Goal: Information Seeking & Learning: Learn about a topic

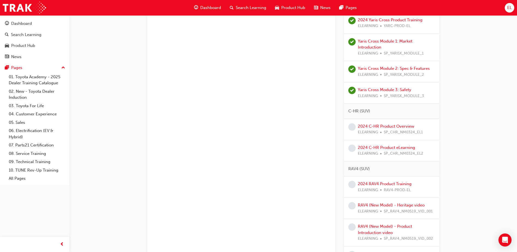
scroll to position [300, 0]
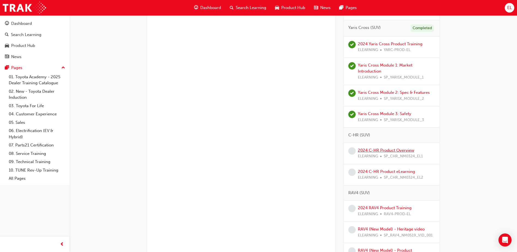
click at [343, 148] on link "2024 C-HR Product Overview" at bounding box center [386, 150] width 56 height 5
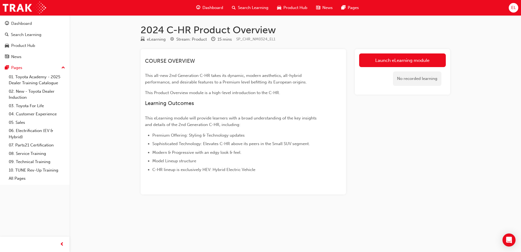
click at [343, 125] on div "Launch eLearning module No recorded learning" at bounding box center [402, 121] width 95 height 145
click at [343, 60] on link "Launch eLearning module" at bounding box center [402, 60] width 87 height 14
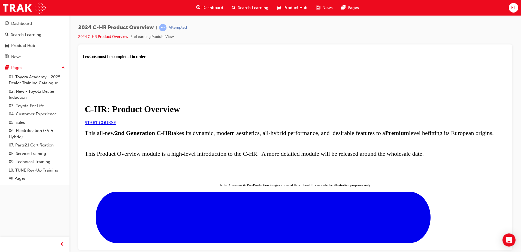
scroll to position [82, 0]
click at [116, 120] on link "START COURSE" at bounding box center [100, 122] width 31 height 5
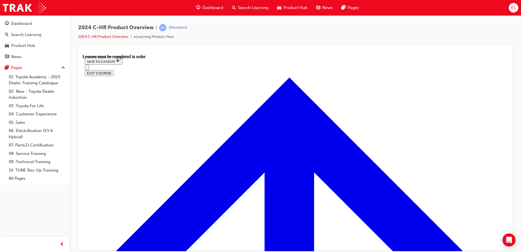
scroll to position [264, 0]
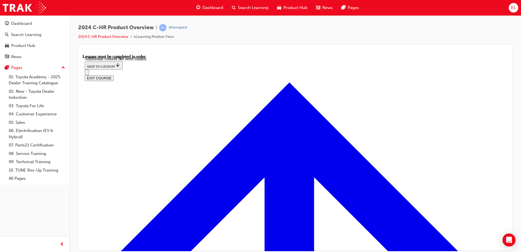
scroll to position [1450, 0]
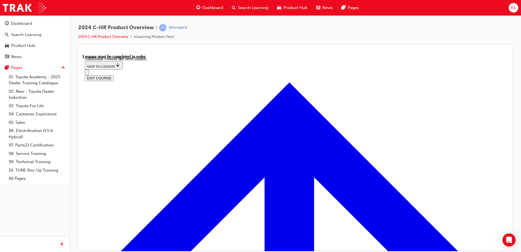
drag, startPoint x: 320, startPoint y: 165, endPoint x: 316, endPoint y: 205, distance: 41.1
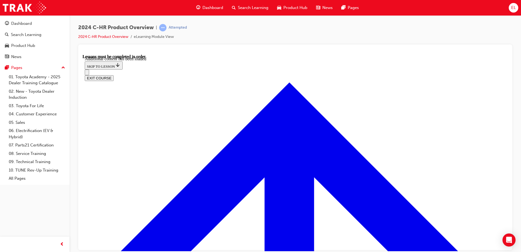
radio input "true"
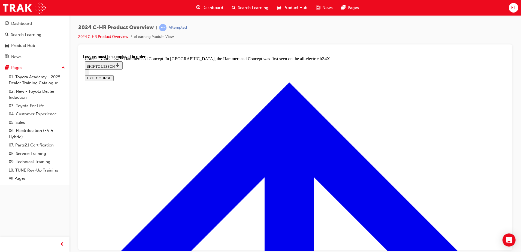
radio input "true"
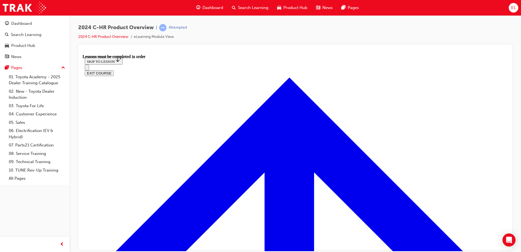
scroll to position [932, 0]
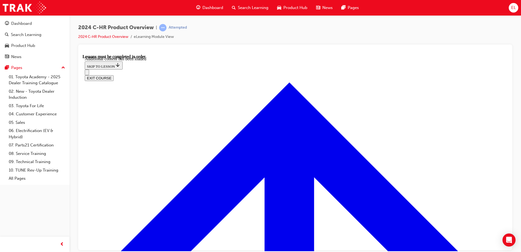
scroll to position [381, 0]
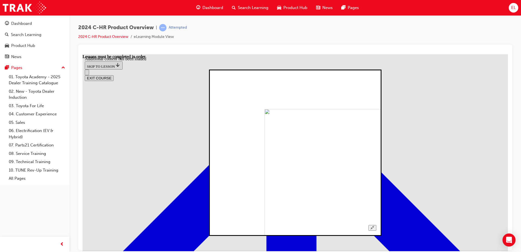
click at [343, 159] on button "Unzoom image" at bounding box center [372, 228] width 8 height 6
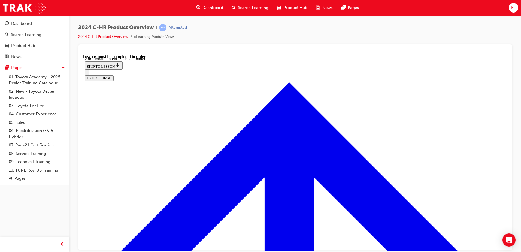
scroll to position [1066, 0]
radio input "true"
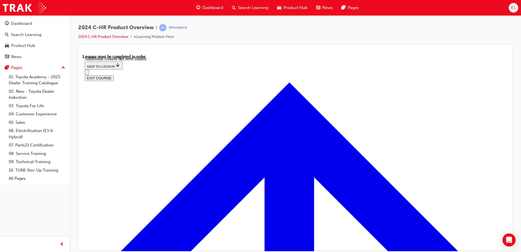
drag, startPoint x: 375, startPoint y: 141, endPoint x: 342, endPoint y: 142, distance: 32.7
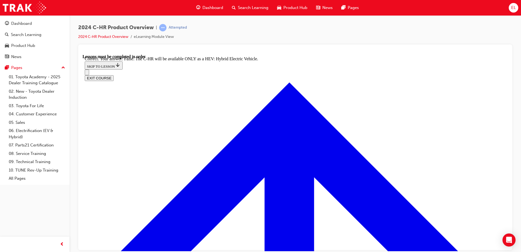
checkbox input "true"
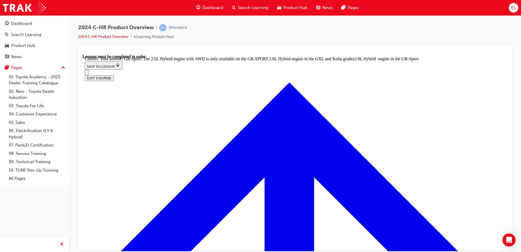
radio input "true"
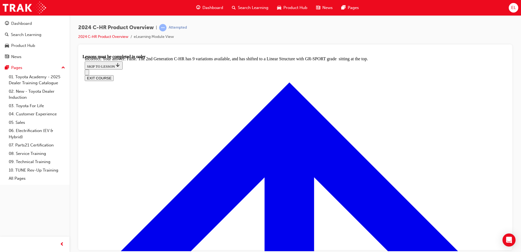
radio input "true"
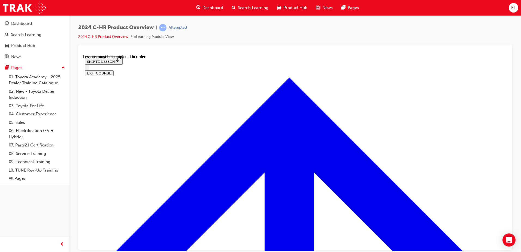
scroll to position [200, 0]
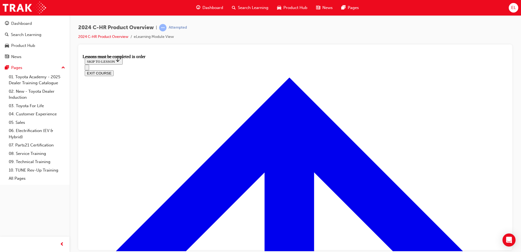
scroll to position [335, 0]
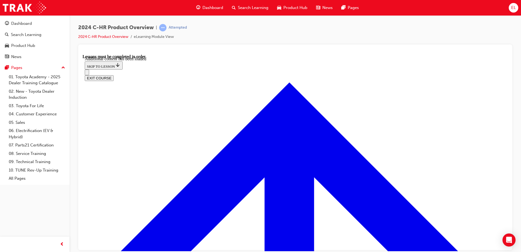
scroll to position [142, 0]
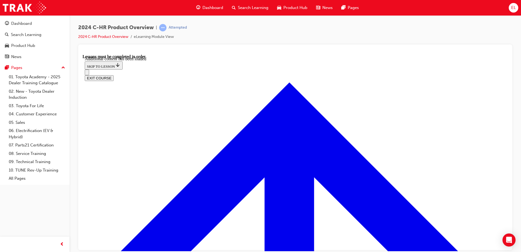
scroll to position [223, 0]
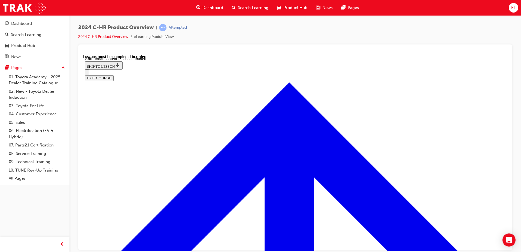
scroll to position [172, 0]
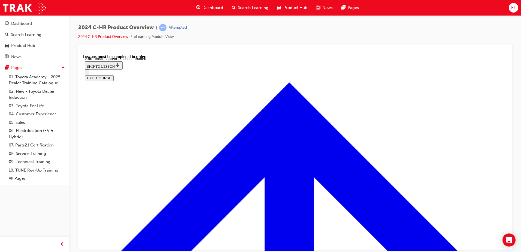
radio input "true"
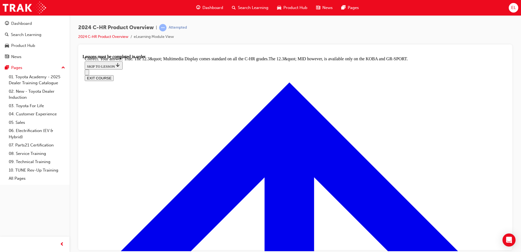
scroll to position [550, 0]
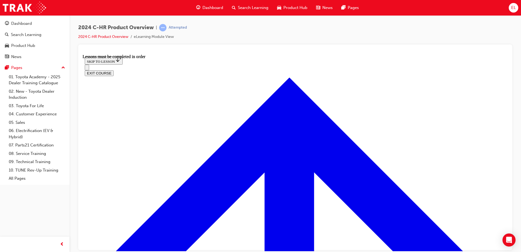
scroll to position [428, 0]
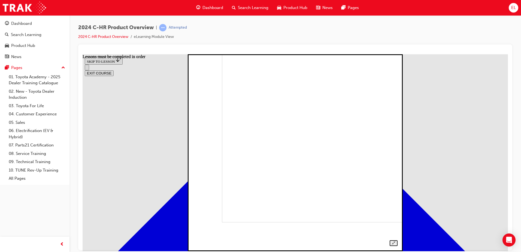
click at [343, 132] on div at bounding box center [295, 146] width 205 height 198
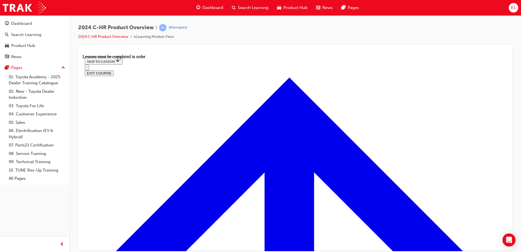
scroll to position [955, 0]
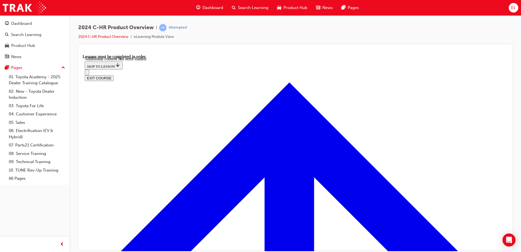
scroll to position [1114, 0]
checkbox input "true"
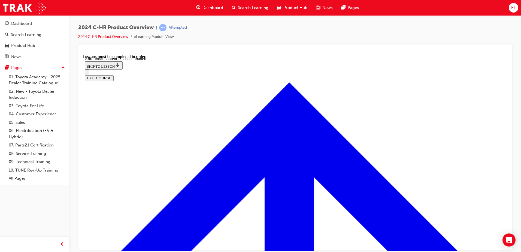
checkbox input "true"
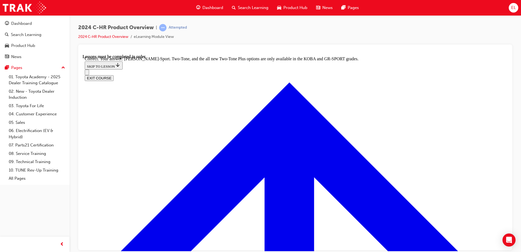
scroll to position [1225, 0]
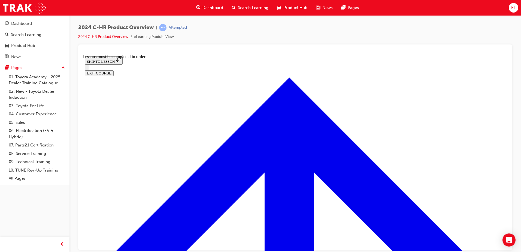
scroll to position [389, 0]
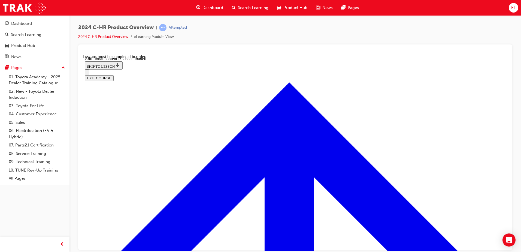
scroll to position [528, 0]
drag, startPoint x: 260, startPoint y: 154, endPoint x: 272, endPoint y: 176, distance: 25.4
radio input "true"
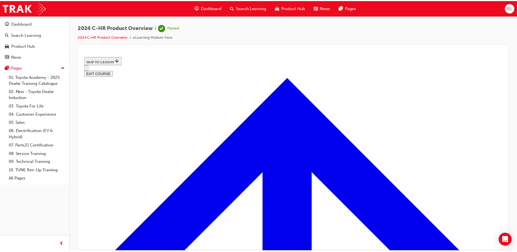
scroll to position [195, 0]
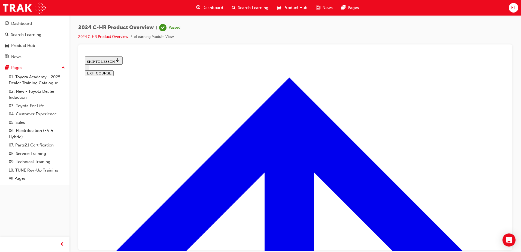
click at [201, 5] on div "Dashboard" at bounding box center [210, 7] width 36 height 11
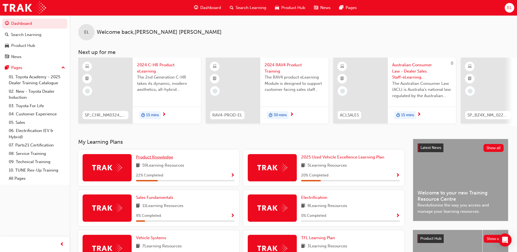
click at [155, 159] on span "Product Knowledge" at bounding box center [154, 156] width 37 height 5
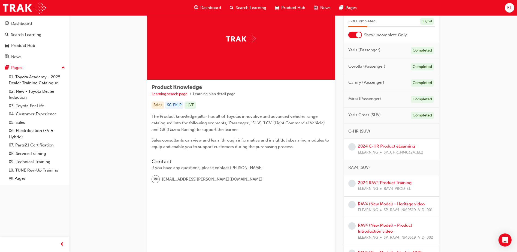
scroll to position [27, 0]
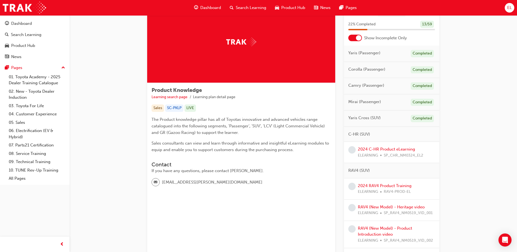
click at [343, 37] on div at bounding box center [358, 37] width 5 height 5
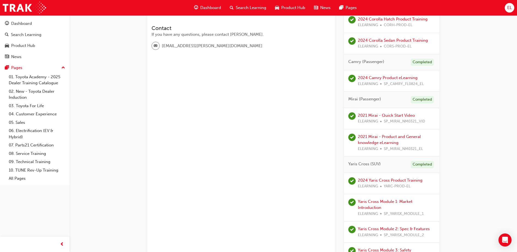
scroll to position [272, 0]
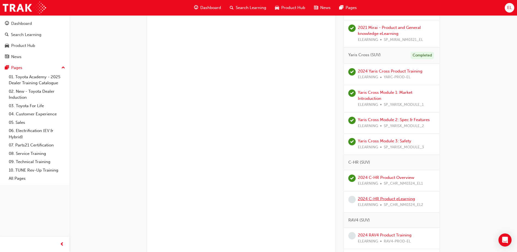
click at [343, 159] on link "2024 C-HR Product eLearning" at bounding box center [386, 198] width 57 height 5
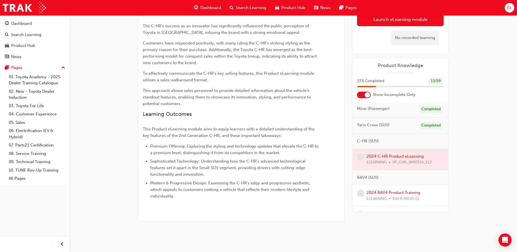
scroll to position [54, 0]
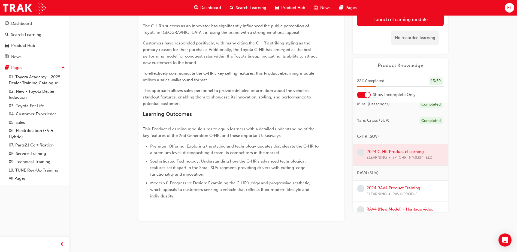
click at [343, 150] on div at bounding box center [400, 154] width 95 height 21
click at [343, 153] on div at bounding box center [400, 154] width 95 height 21
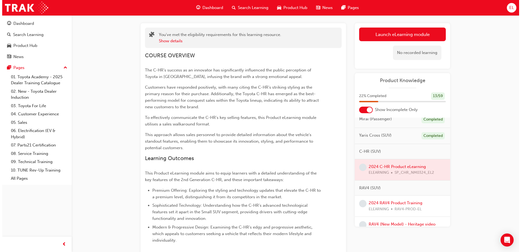
scroll to position [0, 0]
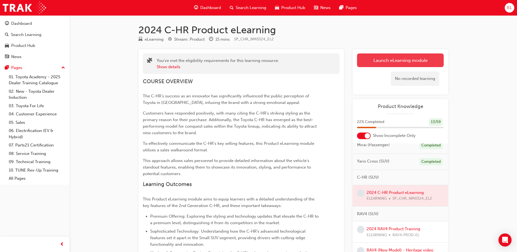
click at [343, 59] on link "Launch eLearning module" at bounding box center [400, 60] width 87 height 14
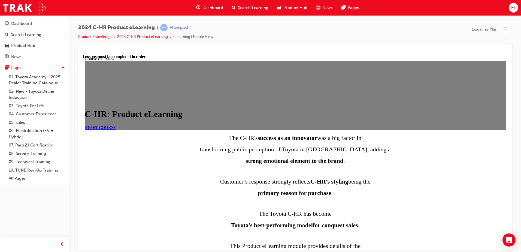
click at [116, 129] on span "START COURSE" at bounding box center [100, 127] width 31 height 5
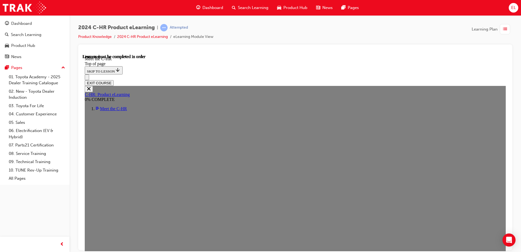
click at [82, 159] on div at bounding box center [295, 146] width 434 height 205
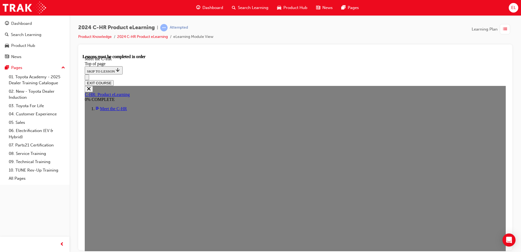
scroll to position [375, 0]
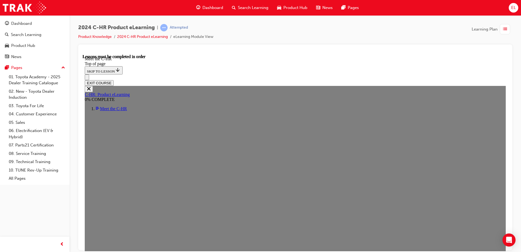
scroll to position [175, 0]
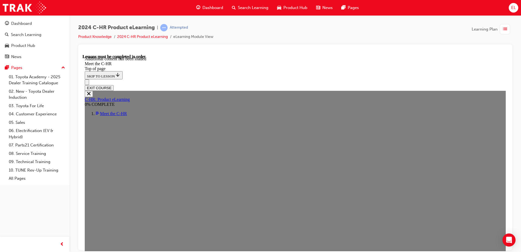
scroll to position [1430, 0]
drag, startPoint x: 281, startPoint y: 150, endPoint x: 281, endPoint y: 156, distance: 6.3
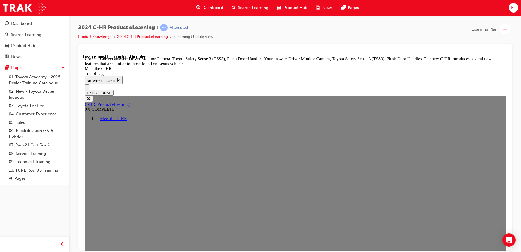
scroll to position [1859, 0]
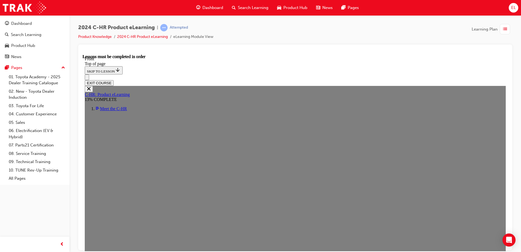
scroll to position [128, 0]
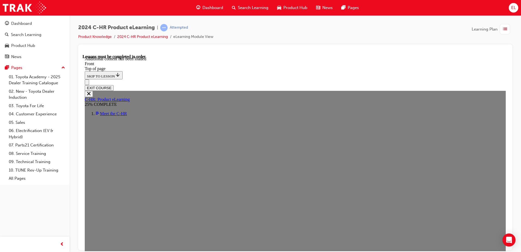
scroll to position [497, 0]
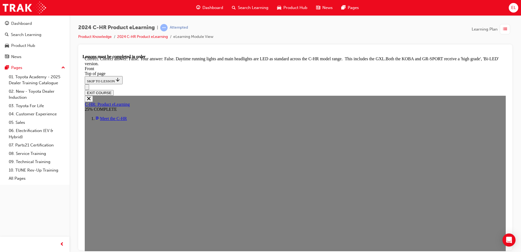
scroll to position [658, 0]
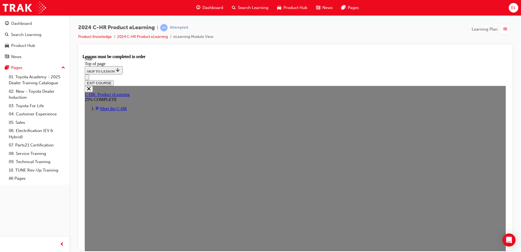
scroll to position [101, 0]
drag, startPoint x: 303, startPoint y: 171, endPoint x: 264, endPoint y: 192, distance: 44.4
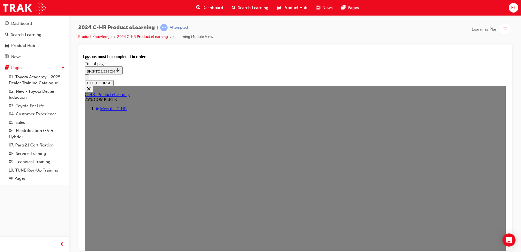
drag, startPoint x: 264, startPoint y: 192, endPoint x: 234, endPoint y: 198, distance: 31.4
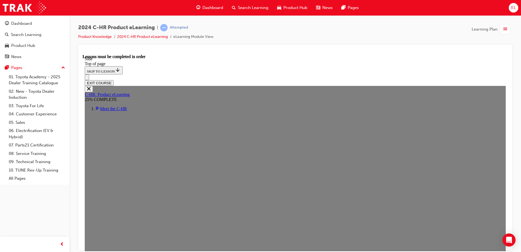
drag, startPoint x: 325, startPoint y: 191, endPoint x: 322, endPoint y: 187, distance: 4.8
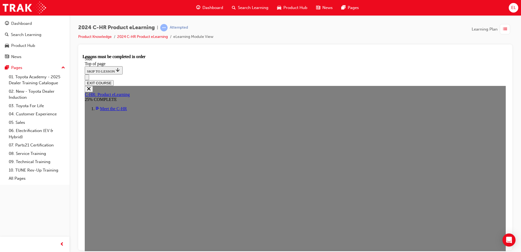
drag, startPoint x: 322, startPoint y: 187, endPoint x: 169, endPoint y: 198, distance: 152.7
drag, startPoint x: 147, startPoint y: 164, endPoint x: 140, endPoint y: 157, distance: 9.6
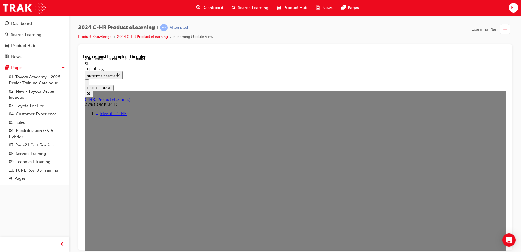
scroll to position [341, 0]
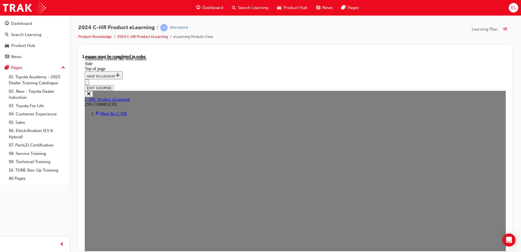
scroll to position [172, 0]
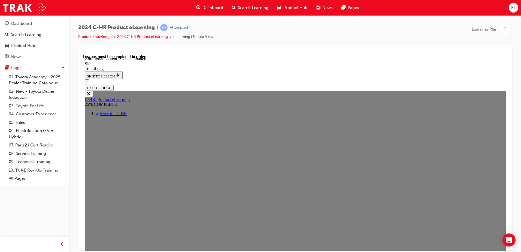
scroll to position [390, 0]
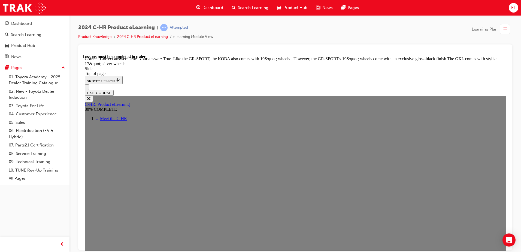
scroll to position [676, 0]
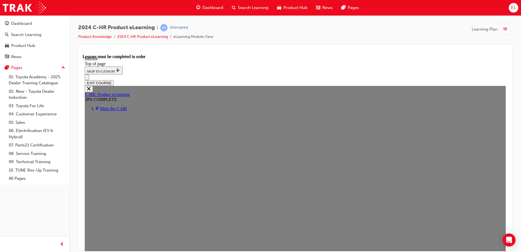
scroll to position [292, 0]
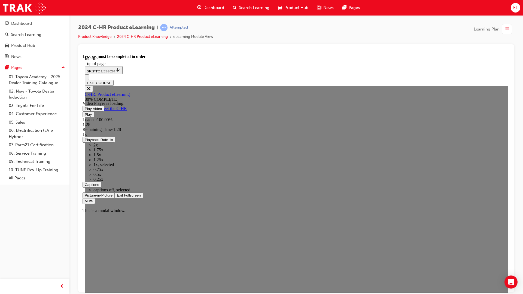
click at [117, 159] on span "Video player" at bounding box center [117, 195] width 0 height 4
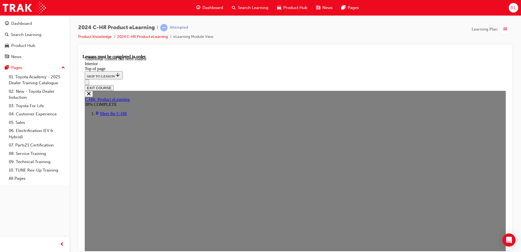
scroll to position [579, 0]
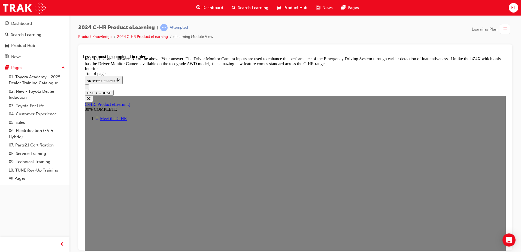
scroll to position [743, 0]
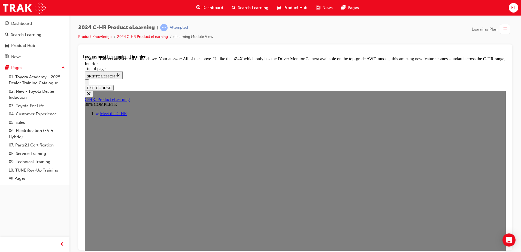
scroll to position [869, 0]
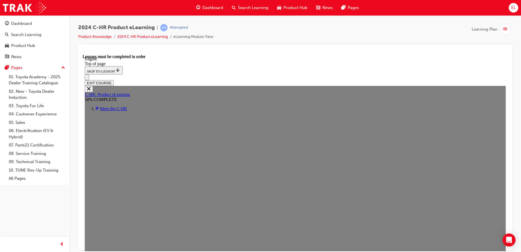
scroll to position [346, 0]
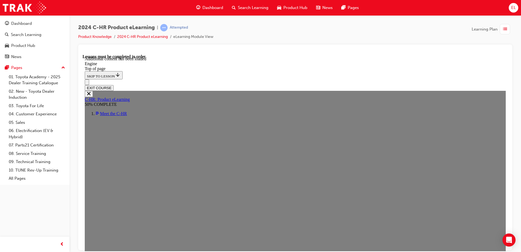
scroll to position [754, 0]
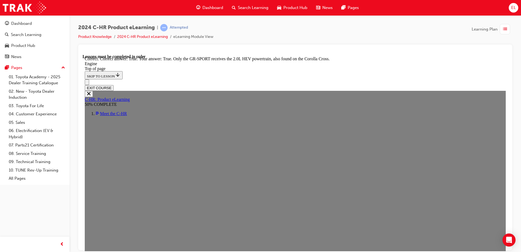
scroll to position [972, 0]
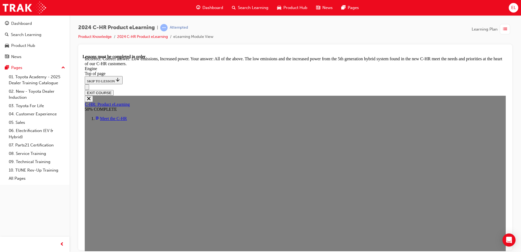
scroll to position [1057, 0]
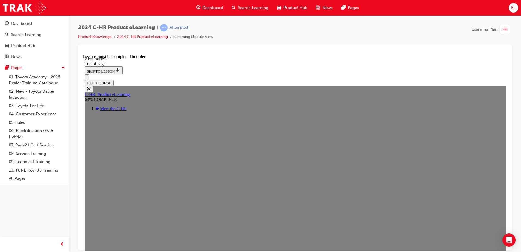
scroll to position [160, 0]
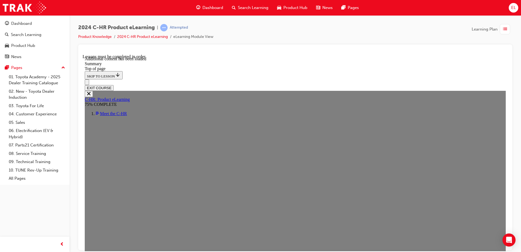
scroll to position [875, 0]
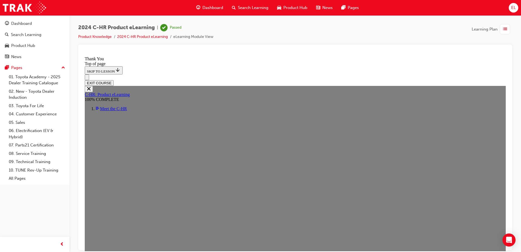
scroll to position [182, 0]
click at [205, 5] on span "Dashboard" at bounding box center [212, 8] width 21 height 6
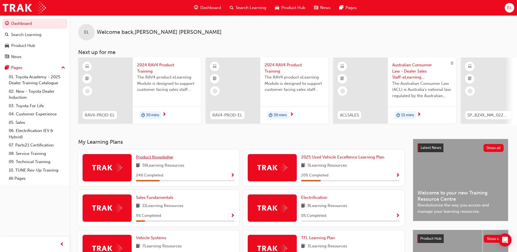
click at [152, 157] on span "Product Knowledge" at bounding box center [154, 156] width 37 height 5
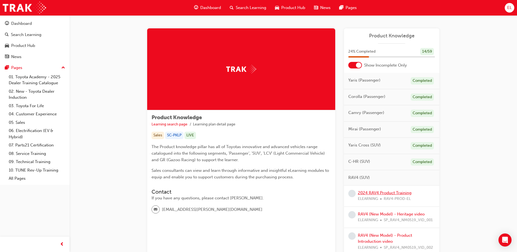
click at [343, 159] on link "2024 RAV4 Product Training" at bounding box center [385, 192] width 54 height 5
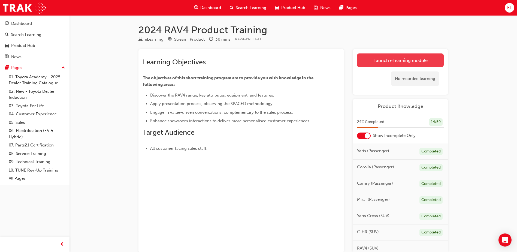
click at [343, 63] on link "Launch eLearning module" at bounding box center [400, 60] width 87 height 14
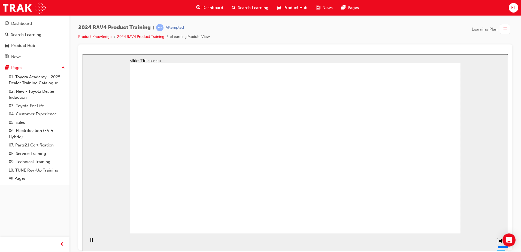
drag, startPoint x: 347, startPoint y: 94, endPoint x: 344, endPoint y: 94, distance: 2.8
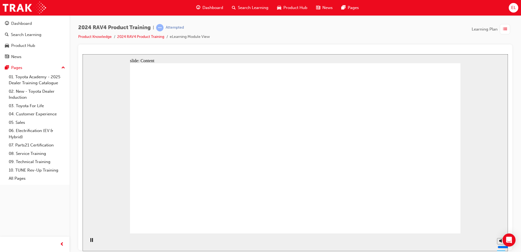
drag, startPoint x: 435, startPoint y: 165, endPoint x: 419, endPoint y: 170, distance: 16.5
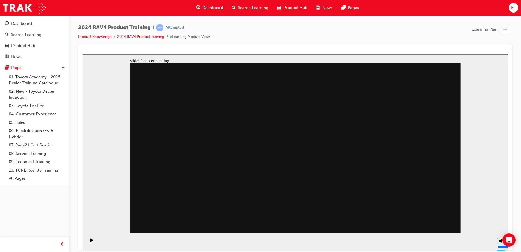
drag, startPoint x: 228, startPoint y: 164, endPoint x: 495, endPoint y: 168, distance: 267.1
click at [343, 159] on div "slide: Content GX & GXL multimedia offers a large interactive 8” touchscreen di…" at bounding box center [295, 152] width 425 height 197
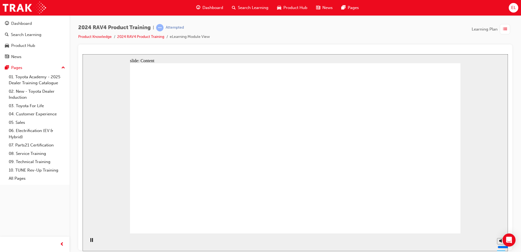
drag, startPoint x: 348, startPoint y: 138, endPoint x: 351, endPoint y: 125, distance: 13.0
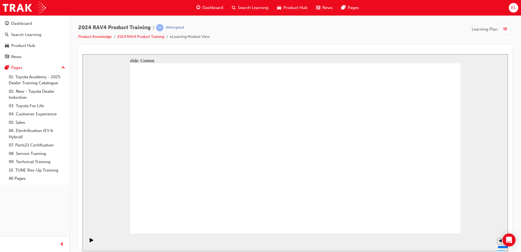
drag, startPoint x: 347, startPoint y: 168, endPoint x: 377, endPoint y: 186, distance: 34.3
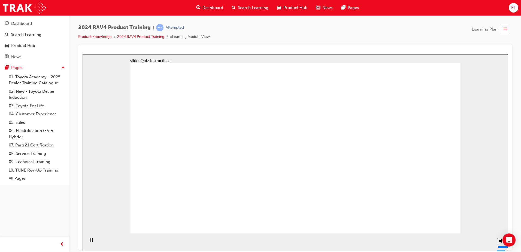
radio input "true"
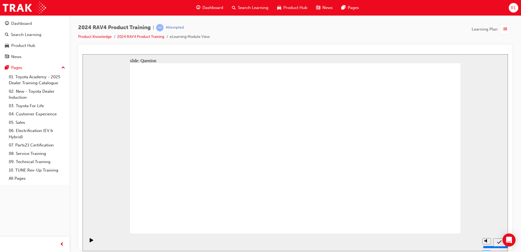
radio input "true"
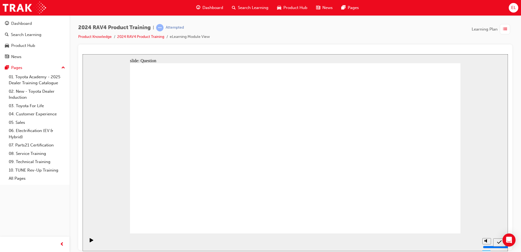
radio input "true"
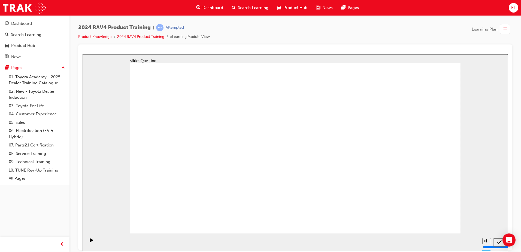
radio input "true"
drag, startPoint x: 258, startPoint y: 129, endPoint x: 387, endPoint y: 187, distance: 141.6
drag, startPoint x: 404, startPoint y: 129, endPoint x: 272, endPoint y: 188, distance: 144.4
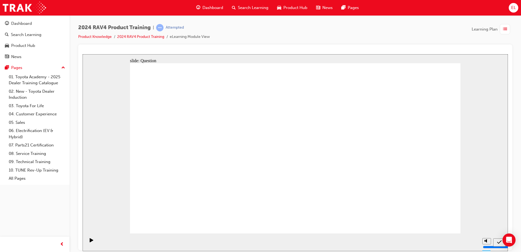
drag, startPoint x: 342, startPoint y: 138, endPoint x: 208, endPoint y: 196, distance: 145.6
drag, startPoint x: 199, startPoint y: 145, endPoint x: 331, endPoint y: 203, distance: 144.3
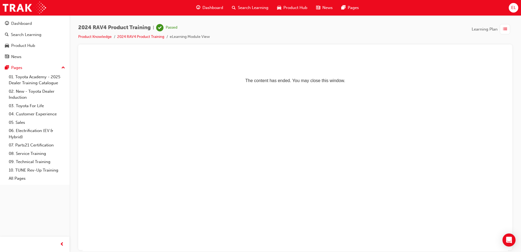
click at [205, 9] on span "Dashboard" at bounding box center [212, 8] width 21 height 6
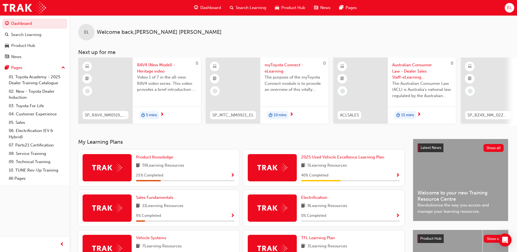
click at [184, 159] on div "Product Knowledge 59 Learning Resources 25 % Completed" at bounding box center [185, 167] width 99 height 27
click at [148, 159] on span "59 Learning Resources" at bounding box center [163, 165] width 42 height 7
click at [166, 159] on div "25 % Completed" at bounding box center [185, 175] width 99 height 7
click at [89, 159] on div at bounding box center [107, 167] width 49 height 27
click at [158, 159] on span "Product Knowledge" at bounding box center [154, 156] width 37 height 5
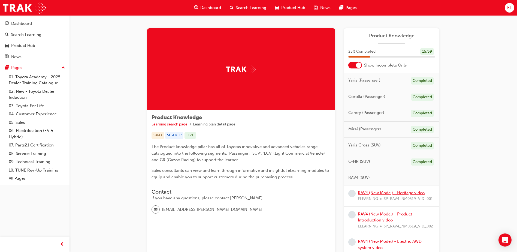
click at [343, 159] on link "RAV4 (New Model) - Heritage video" at bounding box center [391, 192] width 67 height 5
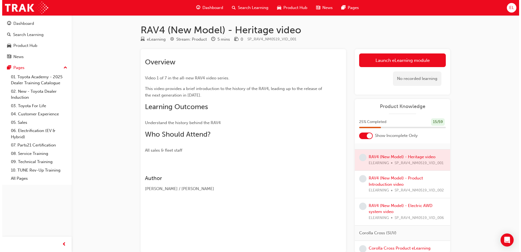
scroll to position [109, 0]
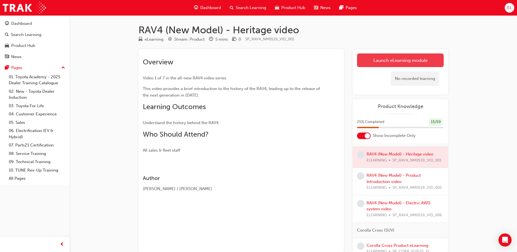
click at [343, 59] on link "Launch eLearning module" at bounding box center [400, 60] width 87 height 14
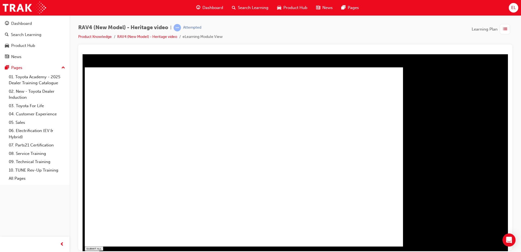
type input "1"
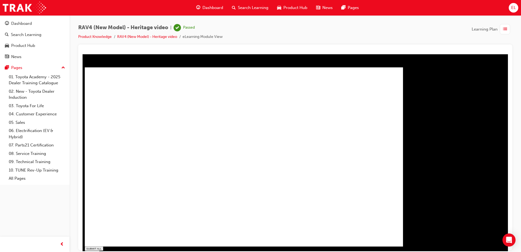
click at [210, 5] on span "Dashboard" at bounding box center [212, 8] width 21 height 6
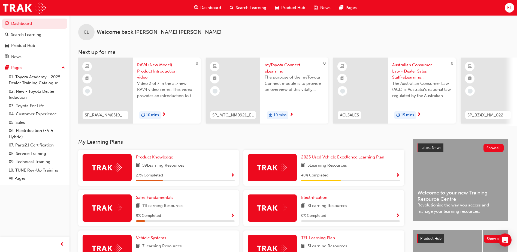
click at [150, 159] on link "Product Knowledge" at bounding box center [155, 157] width 39 height 6
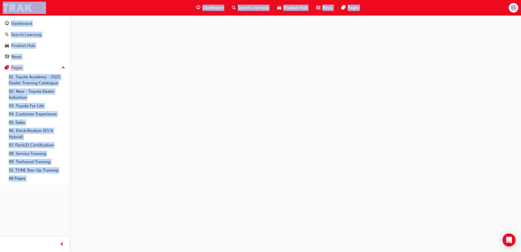
click at [150, 159] on div at bounding box center [260, 126] width 521 height 252
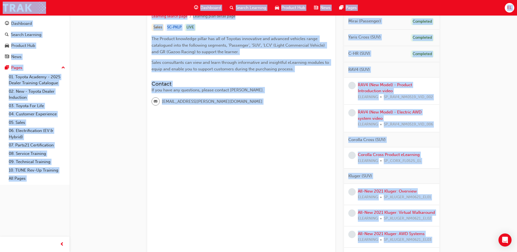
scroll to position [109, 0]
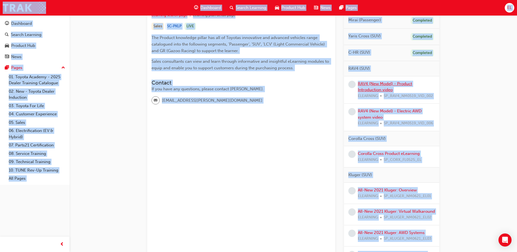
click at [343, 83] on link "RAV4 (New Model) - Product Introduction video" at bounding box center [385, 86] width 54 height 11
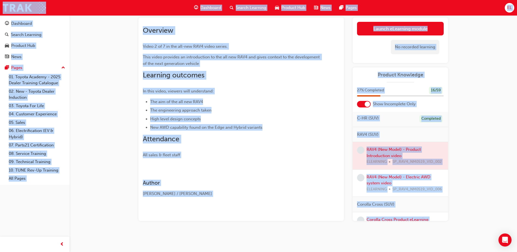
scroll to position [82, 0]
click at [343, 28] on link "Launch eLearning module" at bounding box center [400, 29] width 87 height 14
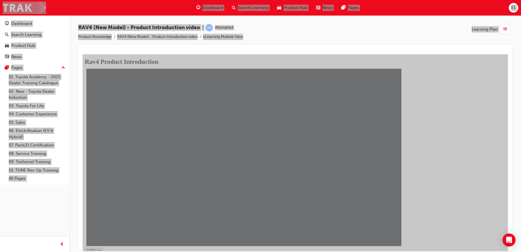
click at [319, 159] on div "SUBMIT ALL volume pause replay PREV NEXT SUBMIT FINISH" at bounding box center [246, 172] width 322 height 211
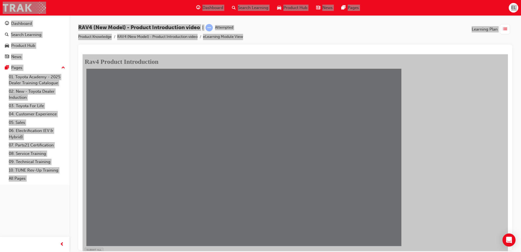
type input "0.181"
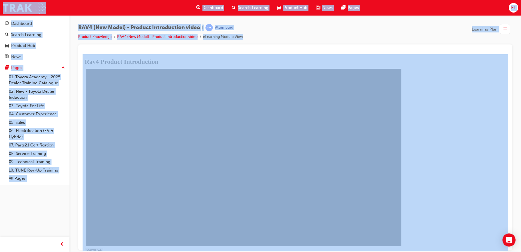
type input "0.129"
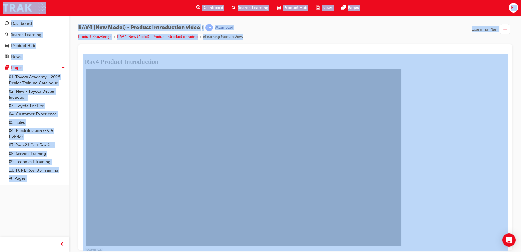
drag, startPoint x: 191, startPoint y: 192, endPoint x: 191, endPoint y: 198, distance: 5.7
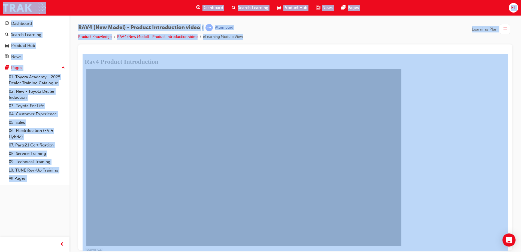
click at [183, 201] on rect at bounding box center [243, 157] width 315 height 177
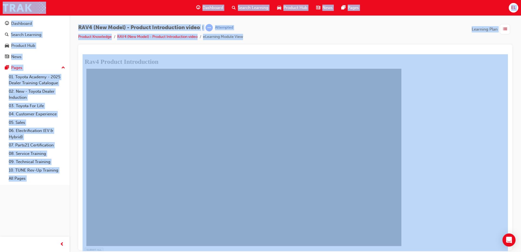
drag, startPoint x: 180, startPoint y: 148, endPoint x: 179, endPoint y: 154, distance: 6.3
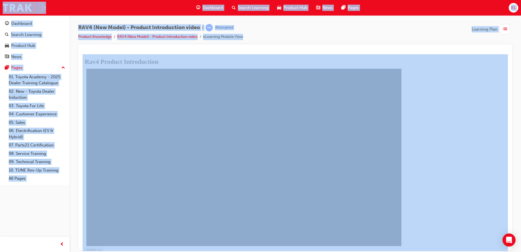
drag, startPoint x: 157, startPoint y: 139, endPoint x: 186, endPoint y: 182, distance: 51.9
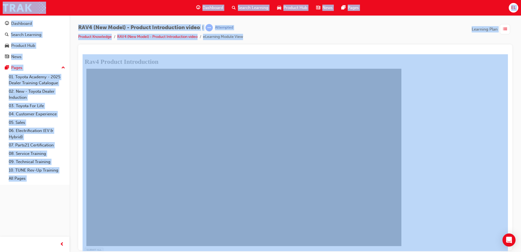
click at [184, 184] on rect at bounding box center [243, 157] width 315 height 177
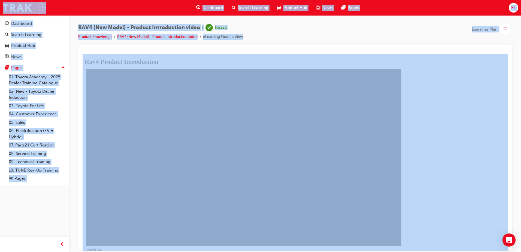
click at [213, 9] on span "Dashboard" at bounding box center [212, 8] width 21 height 6
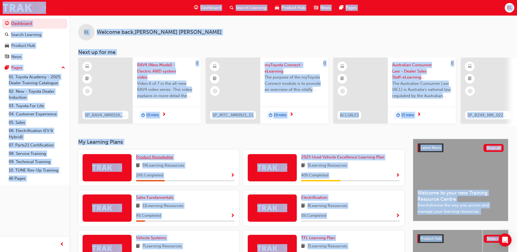
click at [160, 156] on link "Product Knowledge" at bounding box center [155, 157] width 39 height 6
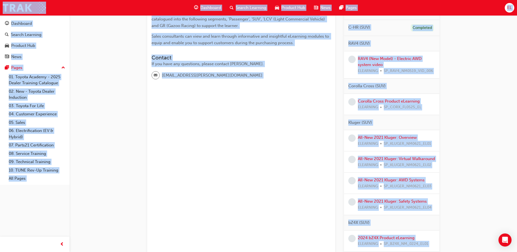
scroll to position [136, 0]
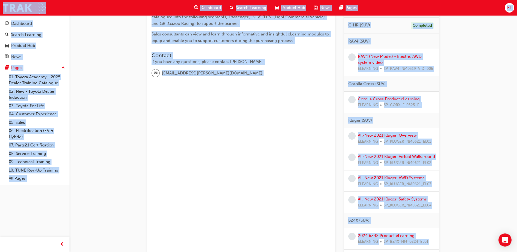
click at [384, 58] on link "RAV4 (New Model) - Electric AWD system video" at bounding box center [390, 59] width 64 height 11
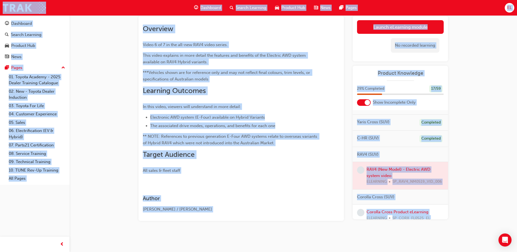
scroll to position [54, 0]
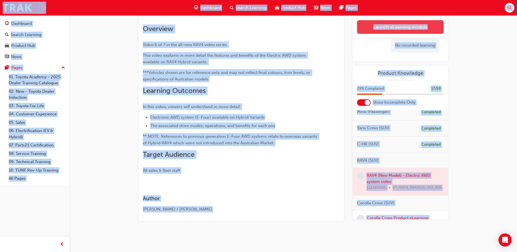
click at [407, 27] on link "Launch eLearning module" at bounding box center [400, 27] width 87 height 14
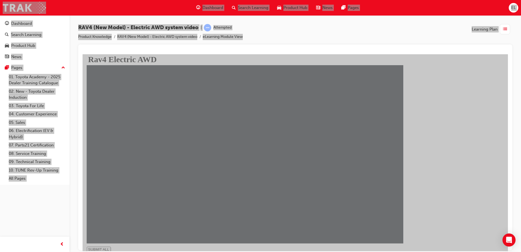
type input "1"
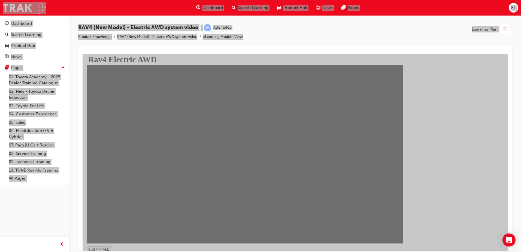
drag, startPoint x: 390, startPoint y: 217, endPoint x: 386, endPoint y: 216, distance: 4.5
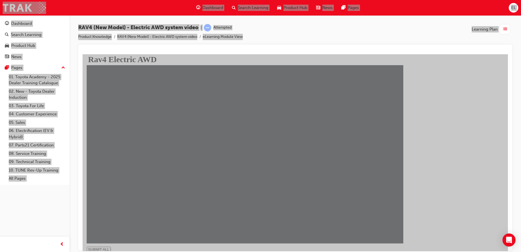
drag, startPoint x: 210, startPoint y: 181, endPoint x: 199, endPoint y: 171, distance: 13.9
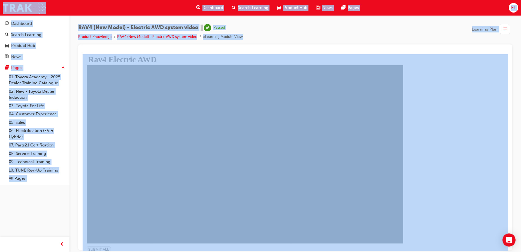
click at [201, 7] on div "Dashboard" at bounding box center [210, 7] width 36 height 11
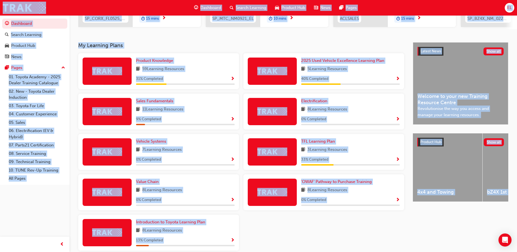
scroll to position [109, 0]
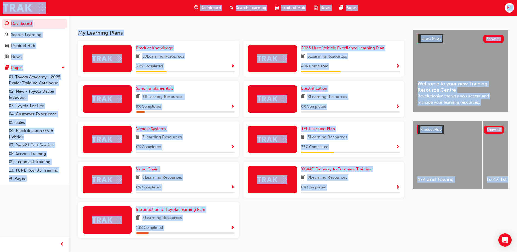
click at [157, 50] on span "Product Knowledge" at bounding box center [154, 48] width 37 height 5
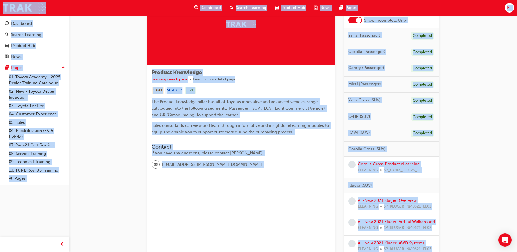
scroll to position [54, 0]
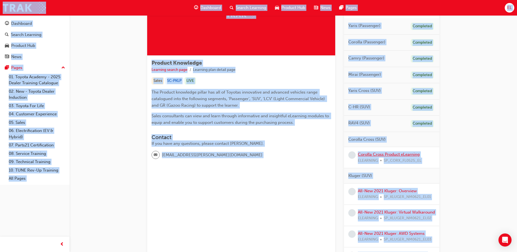
click at [396, 154] on link "Corolla Cross Product eLearning" at bounding box center [389, 154] width 62 height 5
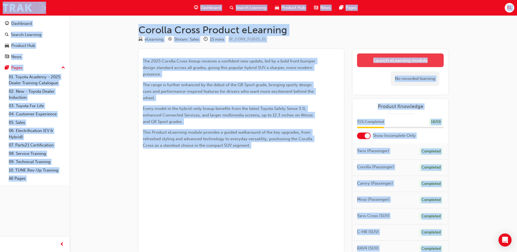
click at [389, 59] on link "Launch eLearning module" at bounding box center [400, 60] width 87 height 14
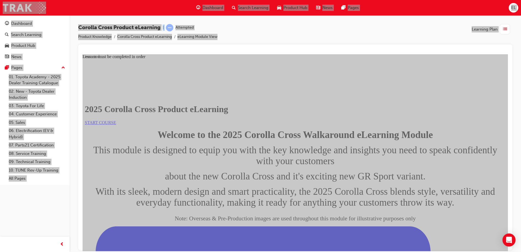
click at [116, 125] on link "START COURSE" at bounding box center [100, 122] width 31 height 5
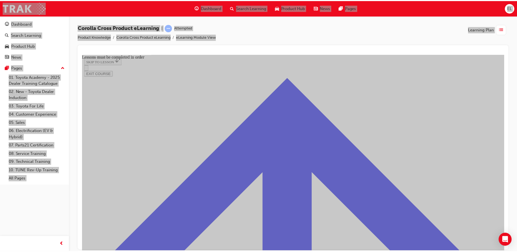
scroll to position [155, 0]
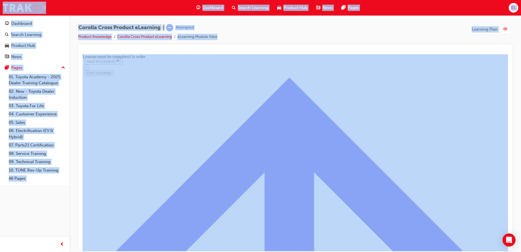
click at [206, 10] on span "Dashboard" at bounding box center [212, 8] width 21 height 6
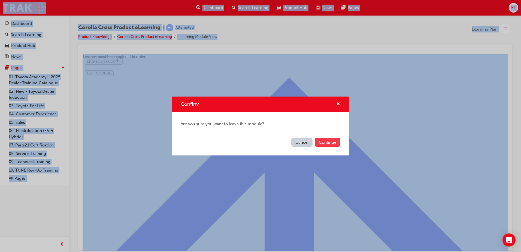
click at [326, 143] on button "Continue" at bounding box center [328, 142] width 26 height 9
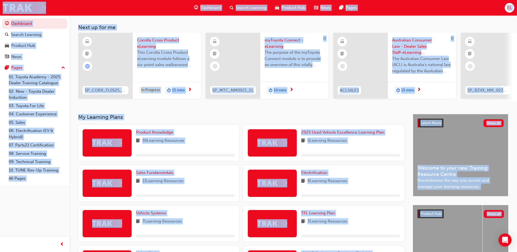
scroll to position [54, 0]
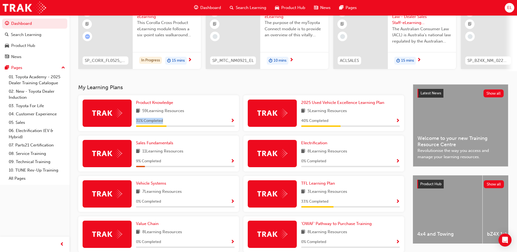
drag, startPoint x: 168, startPoint y: 122, endPoint x: 134, endPoint y: 123, distance: 33.3
click at [134, 123] on div "Product Knowledge 59 Learning Resources 31 % Completed" at bounding box center [158, 113] width 161 height 36
drag, startPoint x: 134, startPoint y: 123, endPoint x: 207, endPoint y: 101, distance: 75.6
click at [207, 101] on div "Product Knowledge 59 Learning Resources 31 % Completed" at bounding box center [158, 113] width 161 height 36
click at [162, 104] on span "Product Knowledge" at bounding box center [154, 102] width 37 height 5
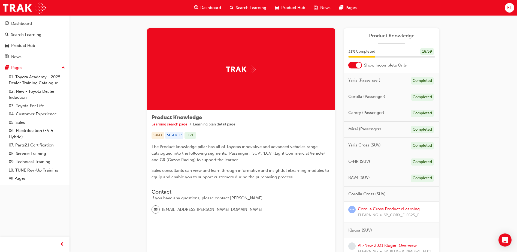
click at [357, 66] on div at bounding box center [358, 64] width 5 height 5
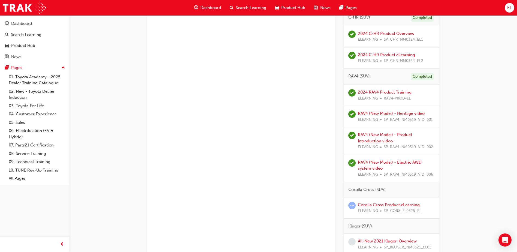
scroll to position [436, 0]
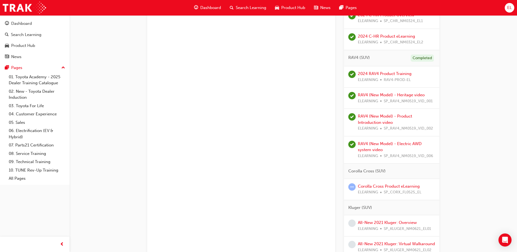
click at [195, 4] on span "guage-icon" at bounding box center [196, 7] width 4 height 7
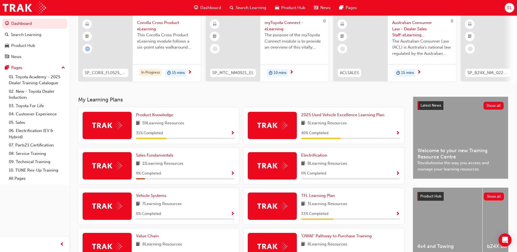
scroll to position [69, 0]
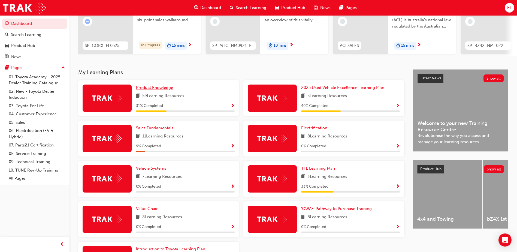
click at [161, 90] on span "Product Knowledge" at bounding box center [154, 87] width 37 height 5
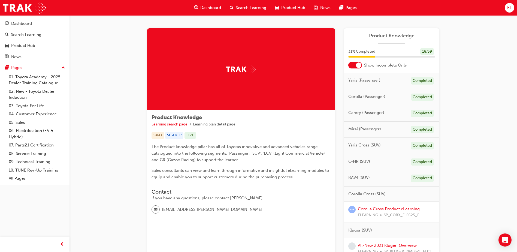
scroll to position [27, 0]
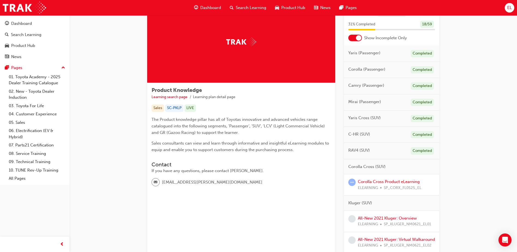
click at [357, 36] on div at bounding box center [358, 37] width 5 height 5
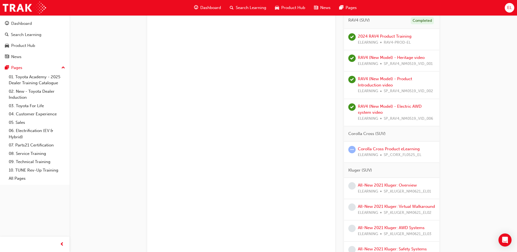
scroll to position [483, 0]
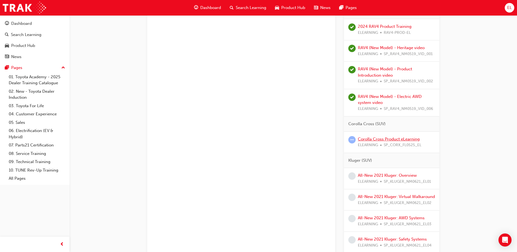
click at [372, 137] on link "Corolla Cross Product eLearning" at bounding box center [389, 139] width 62 height 5
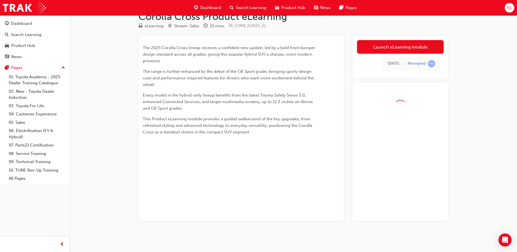
scroll to position [28, 0]
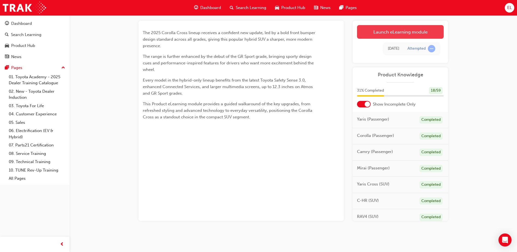
click at [402, 30] on link "Launch eLearning module" at bounding box center [400, 32] width 87 height 14
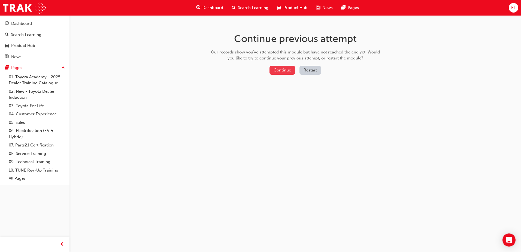
click at [288, 68] on button "Continue" at bounding box center [282, 70] width 26 height 9
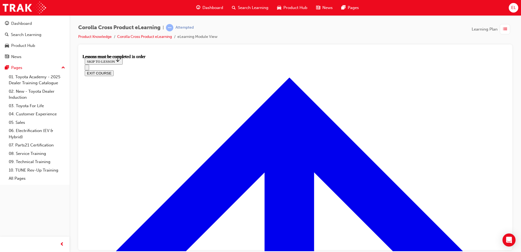
scroll to position [183, 0]
drag, startPoint x: 224, startPoint y: 129, endPoint x: 148, endPoint y: 130, distance: 75.7
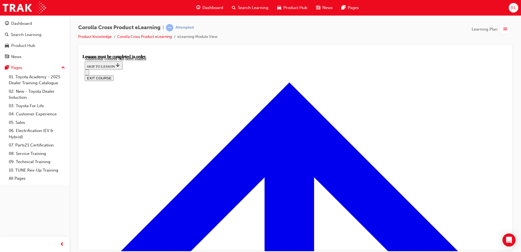
scroll to position [475, 0]
drag, startPoint x: 168, startPoint y: 81, endPoint x: 189, endPoint y: 104, distance: 31.0
drag, startPoint x: 189, startPoint y: 104, endPoint x: 181, endPoint y: 106, distance: 8.3
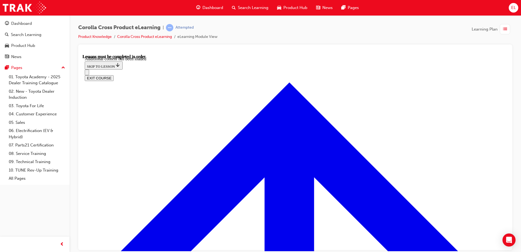
radio input "true"
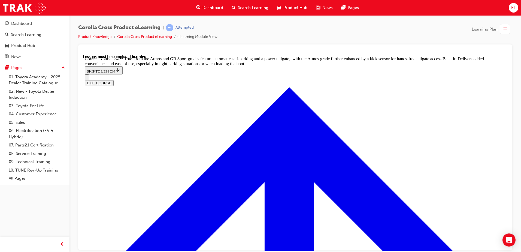
scroll to position [1191, 0]
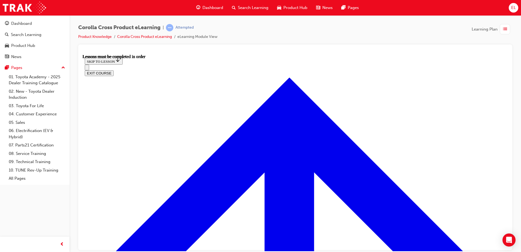
scroll to position [482, 0]
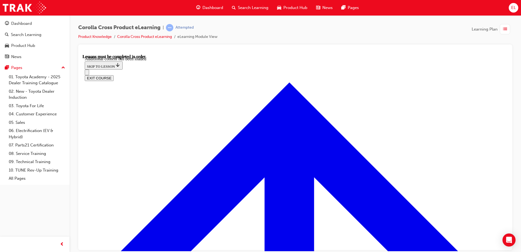
scroll to position [536, 0]
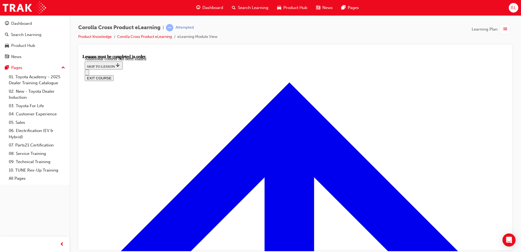
drag, startPoint x: 304, startPoint y: 136, endPoint x: 271, endPoint y: 143, distance: 34.4
radio input "true"
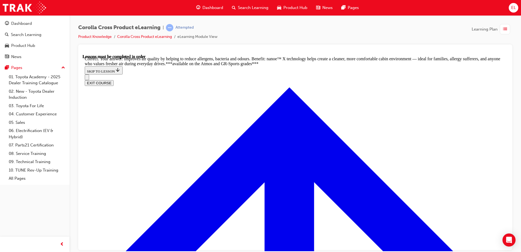
scroll to position [1063, 0]
radio input "true"
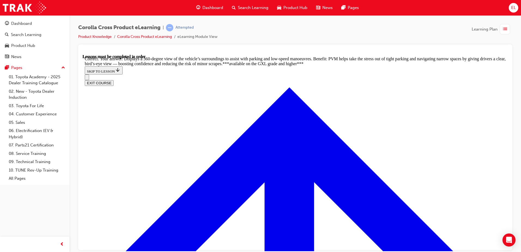
scroll to position [1220, 0]
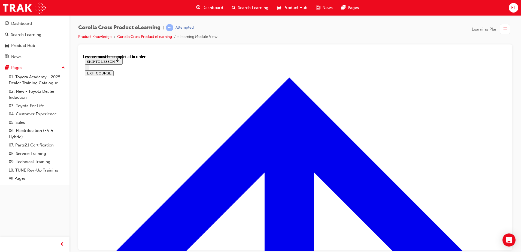
scroll to position [482, 0]
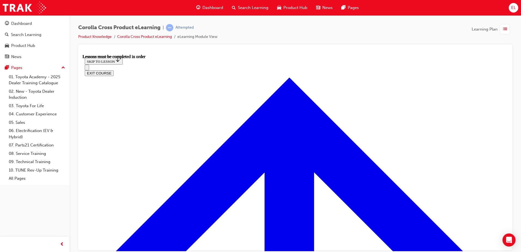
drag, startPoint x: 313, startPoint y: 110, endPoint x: 304, endPoint y: 85, distance: 26.3
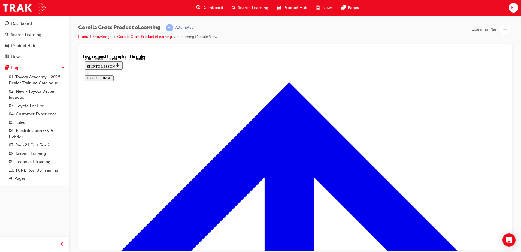
scroll to position [813, 0]
radio input "true"
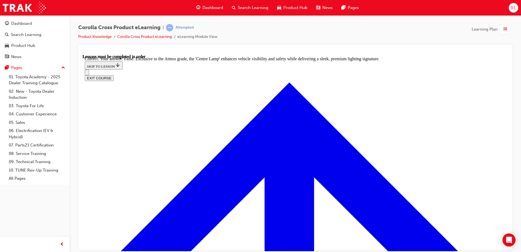
scroll to position [962, 0]
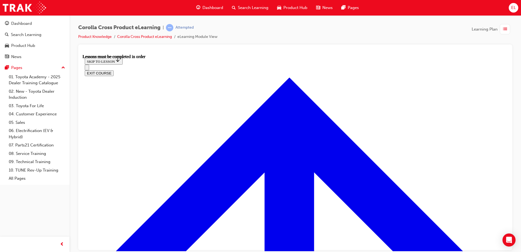
scroll to position [455, 0]
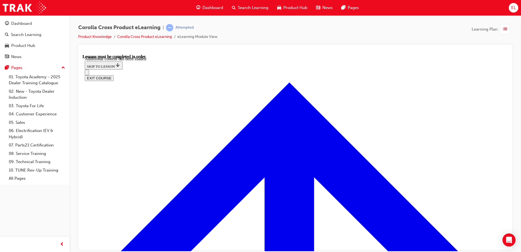
scroll to position [666, 0]
radio input "true"
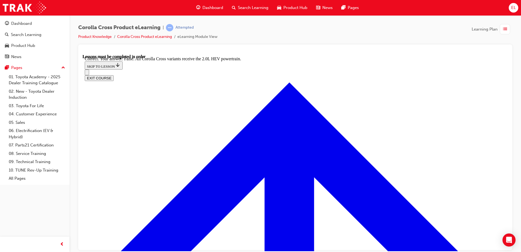
scroll to position [761, 0]
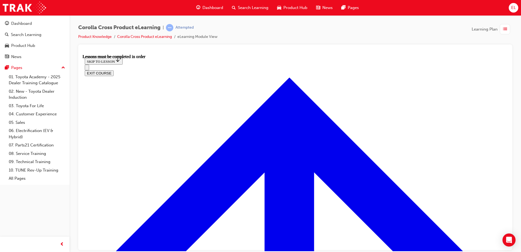
scroll to position [455, 0]
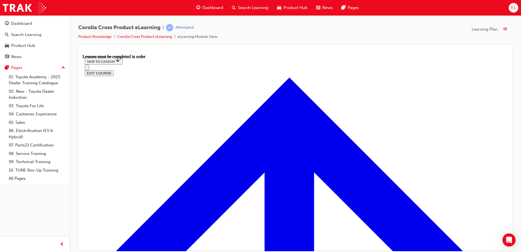
scroll to position [540, 0]
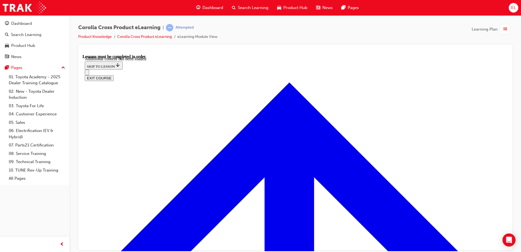
scroll to position [679, 0]
radio input "true"
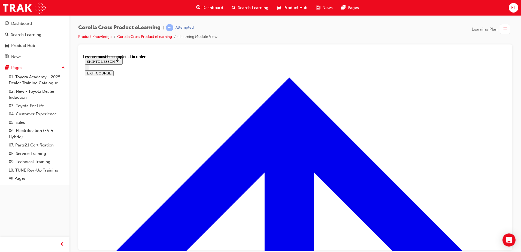
scroll to position [482, 0]
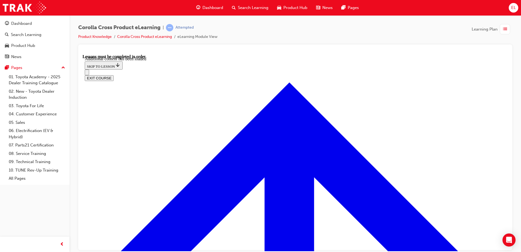
scroll to position [868, 0]
radio input "true"
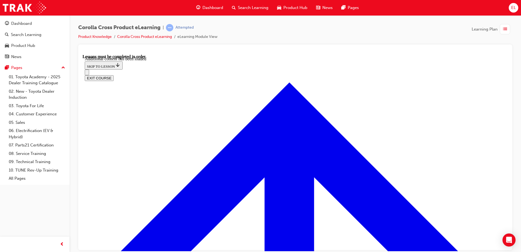
radio input "true"
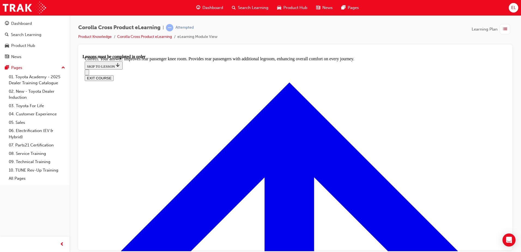
scroll to position [977, 0]
drag, startPoint x: 298, startPoint y: 241, endPoint x: 304, endPoint y: 234, distance: 9.5
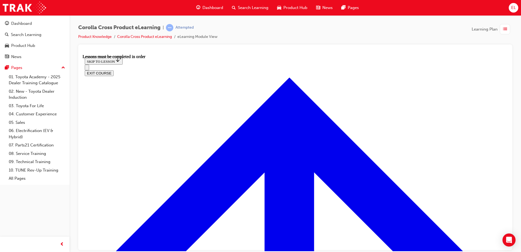
scroll to position [455, 0]
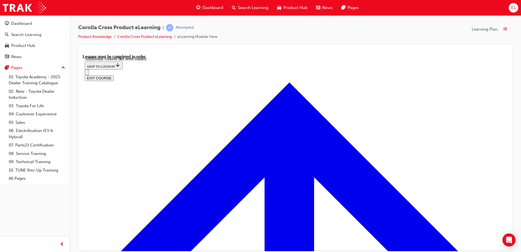
scroll to position [783, 0]
radio input "true"
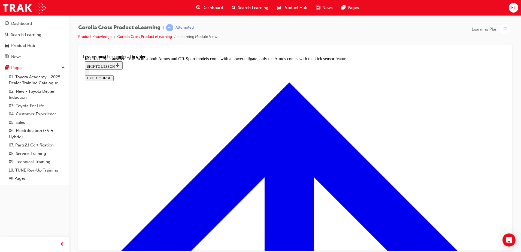
scroll to position [865, 0]
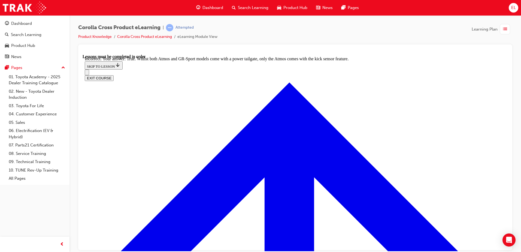
radio input "true"
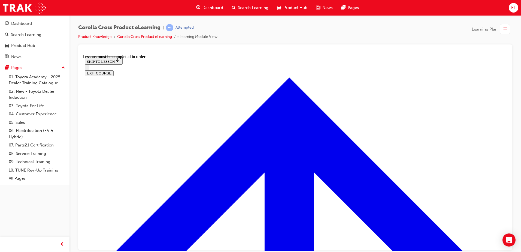
scroll to position [591, 0]
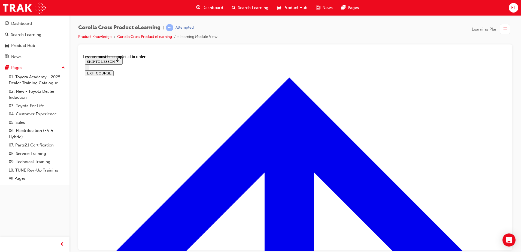
scroll to position [871, 0]
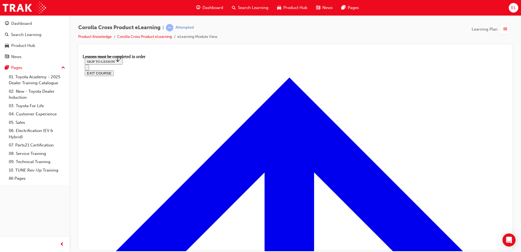
scroll to position [175, 0]
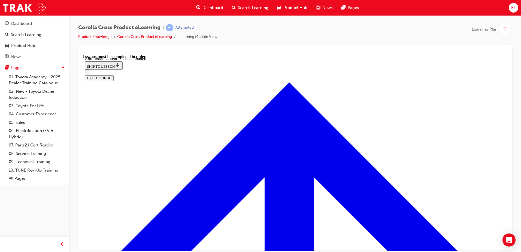
scroll to position [1362, 0]
checkbox input "true"
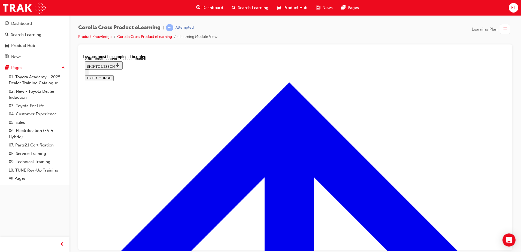
drag, startPoint x: 469, startPoint y: 125, endPoint x: 443, endPoint y: 159, distance: 42.5
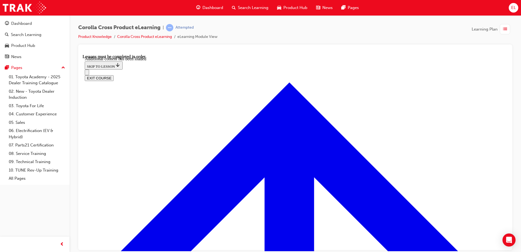
scroll to position [0, 0]
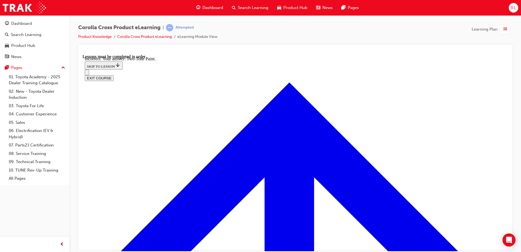
checkbox input "true"
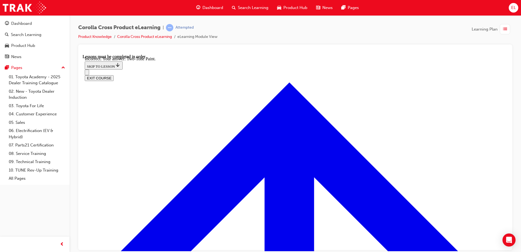
checkbox input "false"
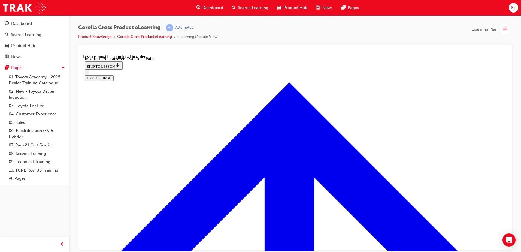
checkbox input "false"
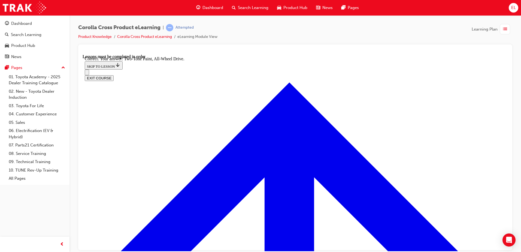
radio input "true"
drag, startPoint x: 302, startPoint y: 203, endPoint x: 300, endPoint y: 201, distance: 3.3
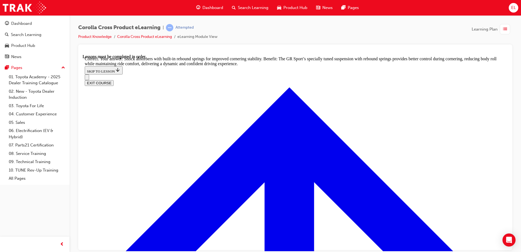
scroll to position [1734, 0]
drag, startPoint x: 312, startPoint y: 213, endPoint x: 313, endPoint y: 209, distance: 4.1
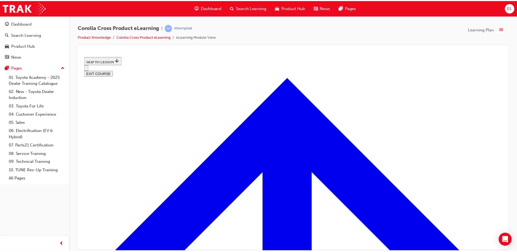
scroll to position [222, 0]
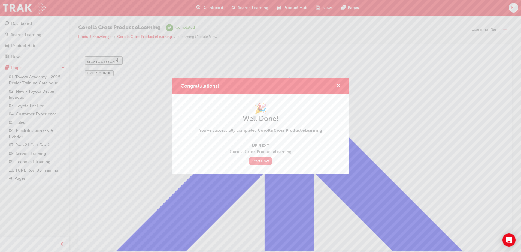
click at [268, 161] on link "Start Now" at bounding box center [260, 161] width 23 height 8
click at [339, 84] on span "cross-icon" at bounding box center [338, 86] width 4 height 5
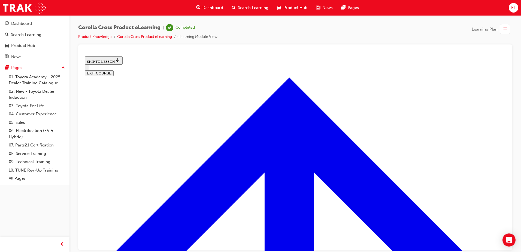
click at [205, 5] on span "Dashboard" at bounding box center [212, 8] width 21 height 6
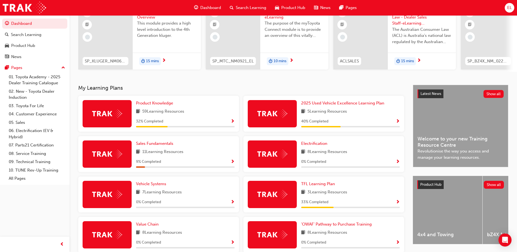
scroll to position [54, 0]
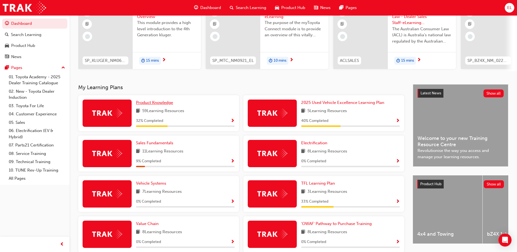
click at [155, 105] on span "Product Knowledge" at bounding box center [154, 102] width 37 height 5
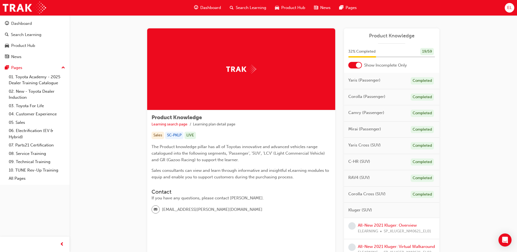
click at [355, 62] on div at bounding box center [355, 65] width 14 height 7
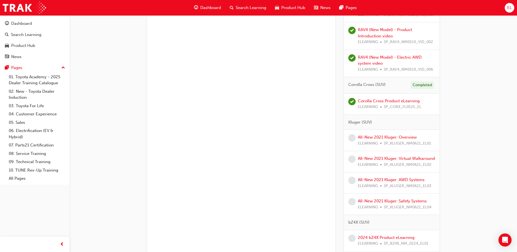
scroll to position [511, 0]
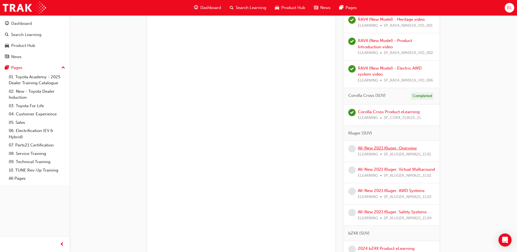
click at [377, 148] on link "All-New 2021 Kluger: Overview" at bounding box center [387, 147] width 59 height 5
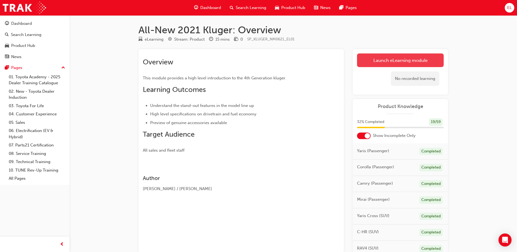
click at [398, 58] on link "Launch eLearning module" at bounding box center [400, 60] width 87 height 14
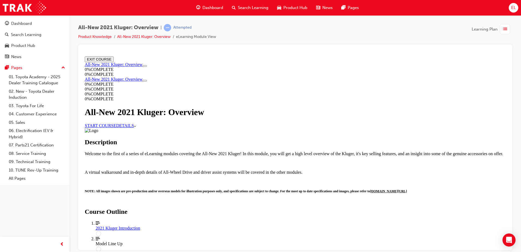
scroll to position [54, 0]
click at [116, 123] on link "START COURSE" at bounding box center [100, 125] width 31 height 5
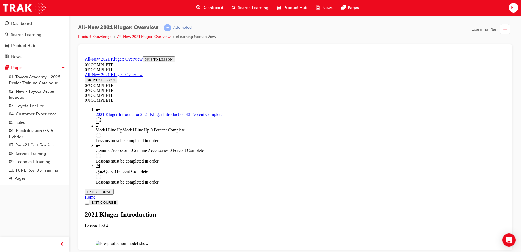
scroll to position [400, 0]
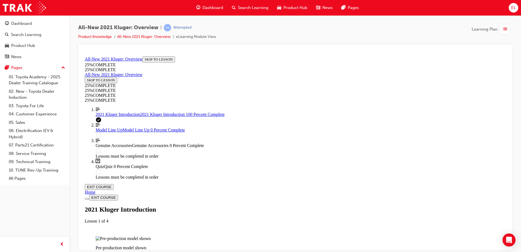
scroll to position [855, 0]
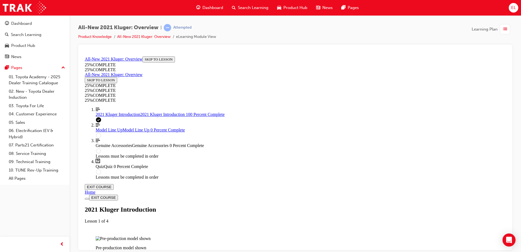
drag, startPoint x: 310, startPoint y: 164, endPoint x: 329, endPoint y: 169, distance: 20.3
drag, startPoint x: 413, startPoint y: 305, endPoint x: 333, endPoint y: 237, distance: 105.7
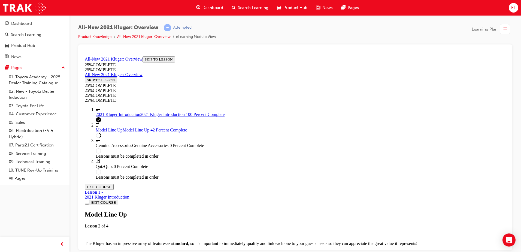
scroll to position [736, 0]
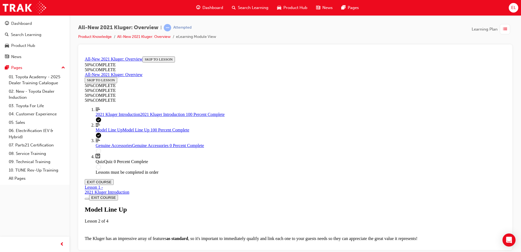
scroll to position [1580, 0]
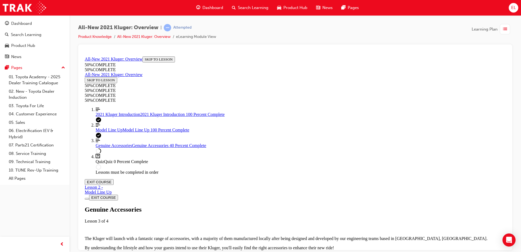
scroll to position [428, 0]
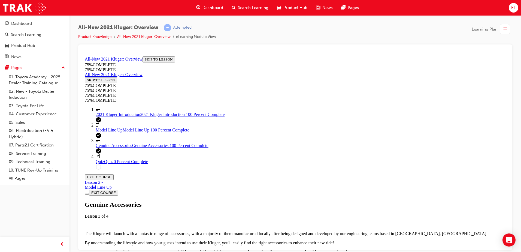
drag, startPoint x: 294, startPoint y: 220, endPoint x: 412, endPoint y: 165, distance: 129.7
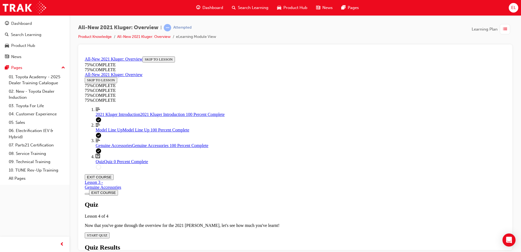
scroll to position [19, 0]
click at [107, 233] on span "START QUIZ" at bounding box center [97, 235] width 20 height 4
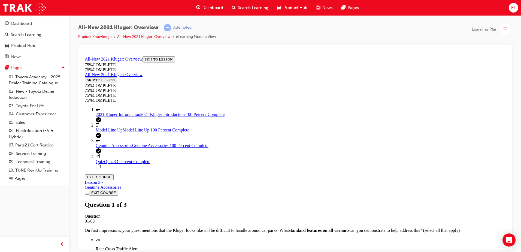
scroll to position [82, 0]
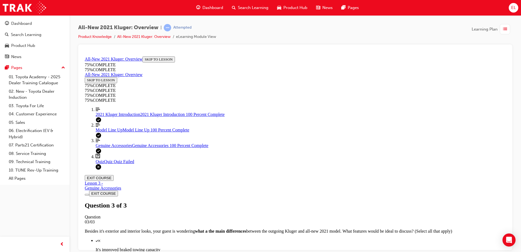
scroll to position [85, 0]
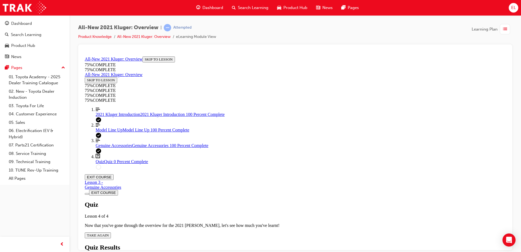
scroll to position [20, 0]
click at [109, 233] on span "TAKE AGAIN" at bounding box center [98, 235] width 22 height 4
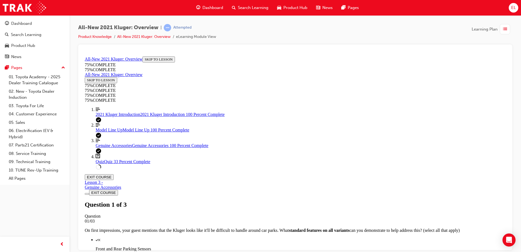
scroll to position [77, 0]
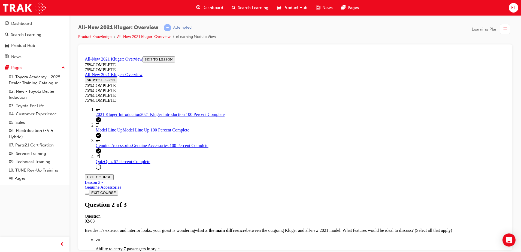
scroll to position [47, 0]
drag, startPoint x: 254, startPoint y: 181, endPoint x: 264, endPoint y: 151, distance: 32.1
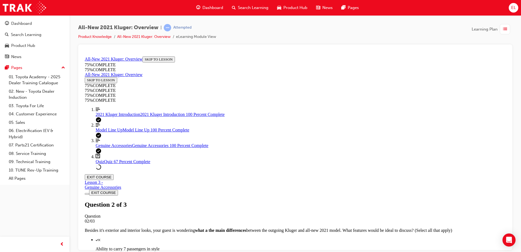
drag, startPoint x: 298, startPoint y: 128, endPoint x: 300, endPoint y: 132, distance: 3.9
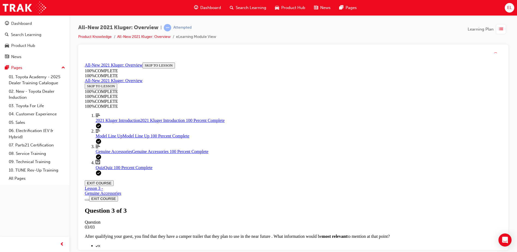
scroll to position [85, 0]
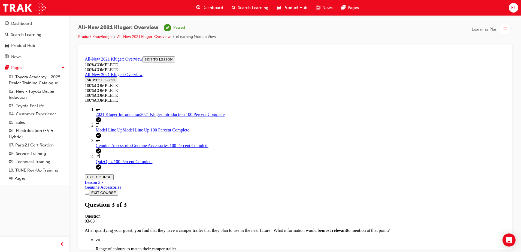
click at [215, 2] on div "Dashboard" at bounding box center [210, 7] width 36 height 11
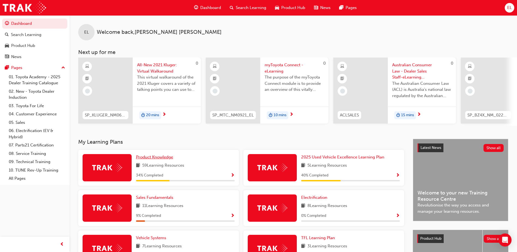
click at [158, 159] on span "Product Knowledge" at bounding box center [154, 156] width 37 height 5
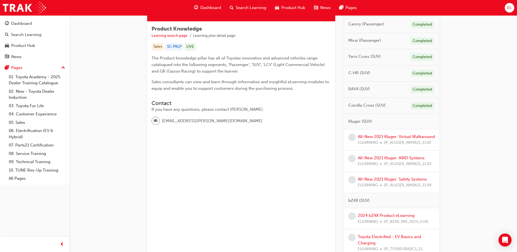
scroll to position [109, 0]
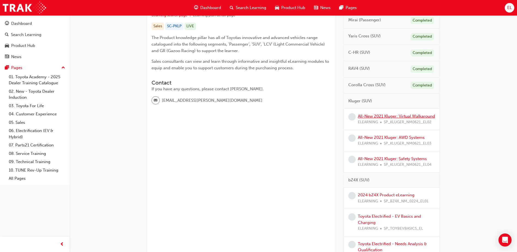
click at [384, 117] on link "All-New 2021 Kluger: Virtual Walkaround" at bounding box center [396, 116] width 77 height 5
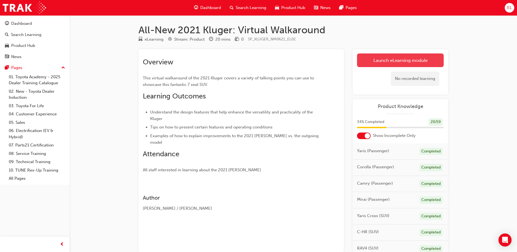
click at [398, 62] on link "Launch eLearning module" at bounding box center [400, 60] width 87 height 14
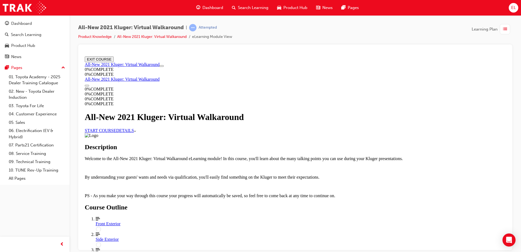
click at [116, 132] on link "START COURSE" at bounding box center [100, 130] width 31 height 5
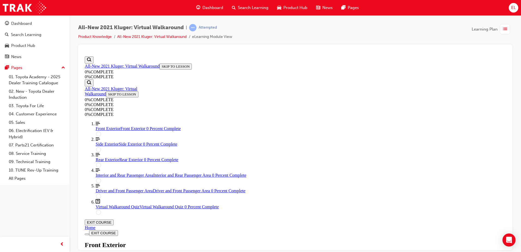
scroll to position [19, 0]
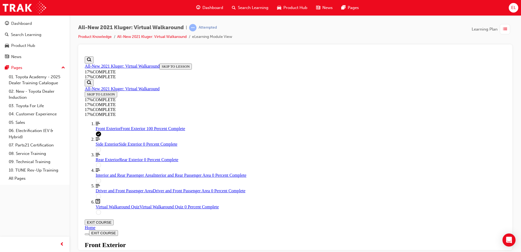
scroll to position [275, 0]
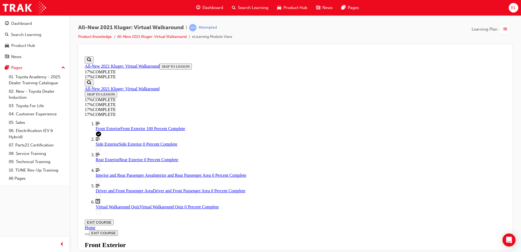
drag, startPoint x: 299, startPoint y: 130, endPoint x: 308, endPoint y: 135, distance: 10.7
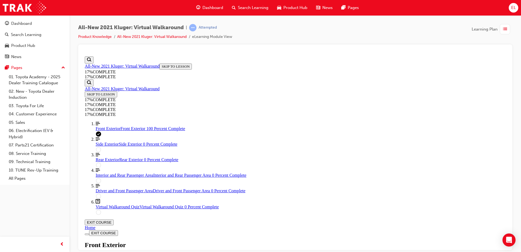
drag, startPoint x: 331, startPoint y: 184, endPoint x: 299, endPoint y: 138, distance: 55.9
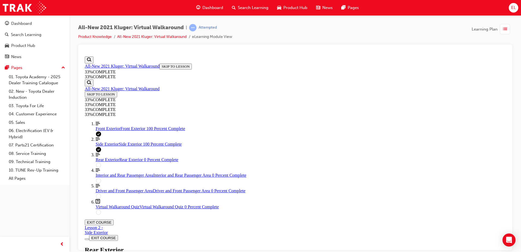
drag, startPoint x: 289, startPoint y: 203, endPoint x: 302, endPoint y: 202, distance: 12.9
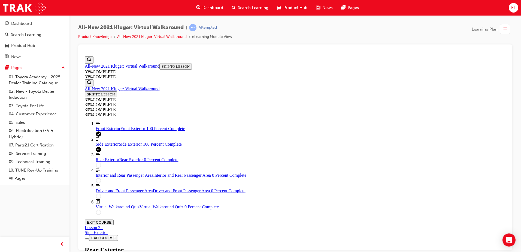
drag, startPoint x: 358, startPoint y: 214, endPoint x: 356, endPoint y: 211, distance: 2.9
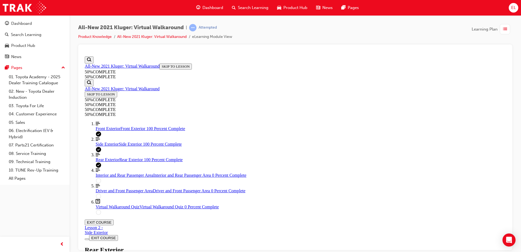
drag, startPoint x: 288, startPoint y: 150, endPoint x: 323, endPoint y: 174, distance: 42.7
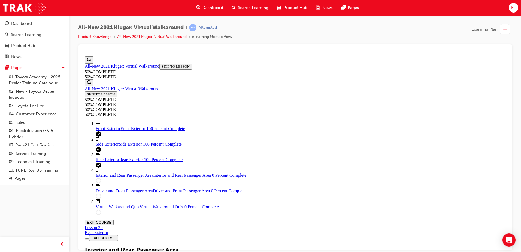
scroll to position [19, 0]
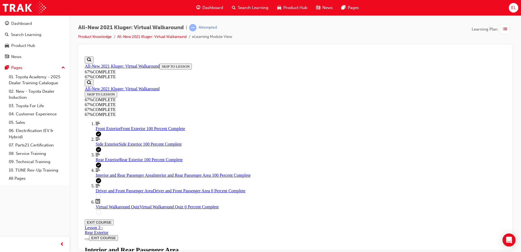
drag, startPoint x: 318, startPoint y: 197, endPoint x: 320, endPoint y: 196, distance: 2.8
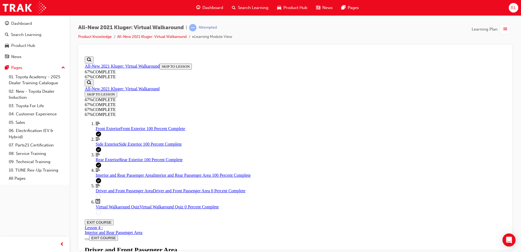
scroll to position [19, 0]
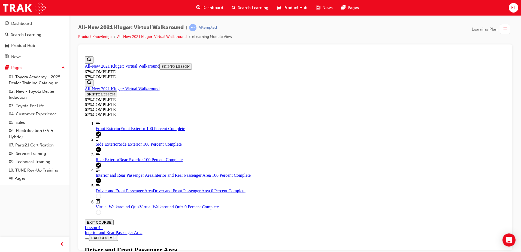
scroll to position [101, 0]
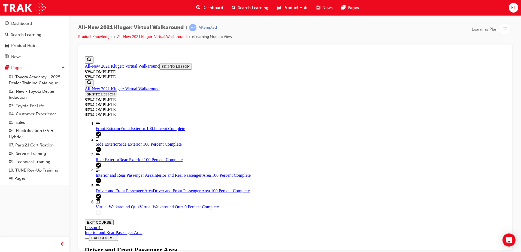
scroll to position [75, 0]
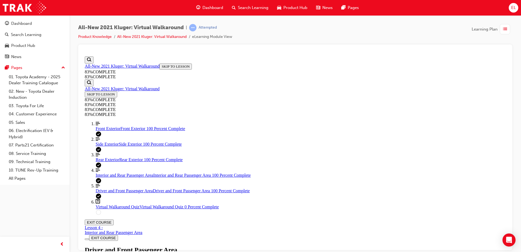
scroll to position [303, 0]
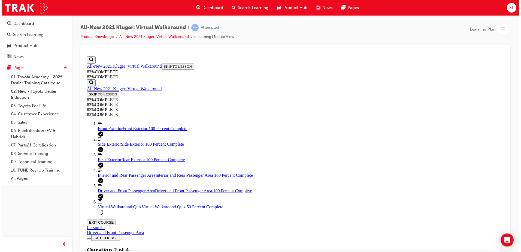
scroll to position [20, 0]
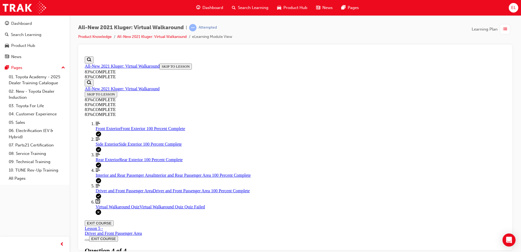
scroll to position [85, 0]
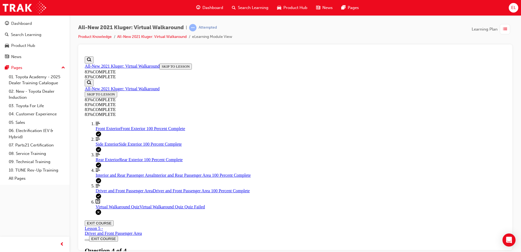
scroll to position [74, 0]
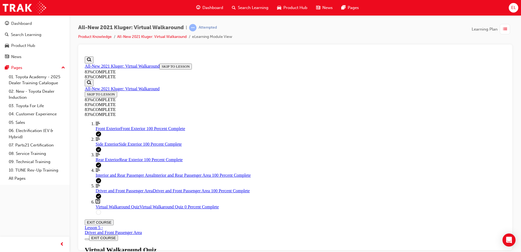
scroll to position [74, 0]
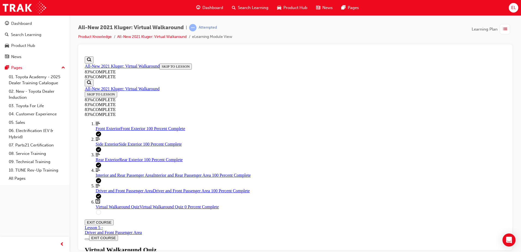
scroll to position [20, 0]
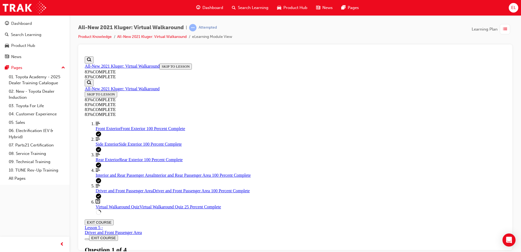
drag, startPoint x: 335, startPoint y: 223, endPoint x: 329, endPoint y: 218, distance: 8.3
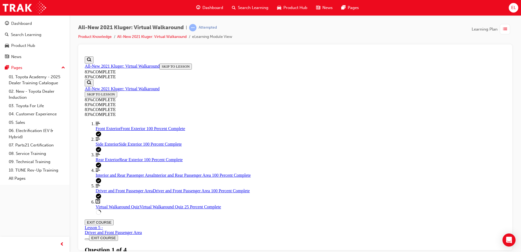
scroll to position [74, 0]
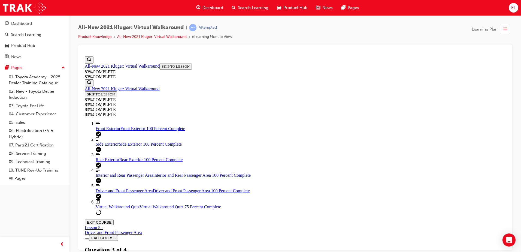
scroll to position [68, 0]
drag, startPoint x: 329, startPoint y: 213, endPoint x: 332, endPoint y: 218, distance: 5.8
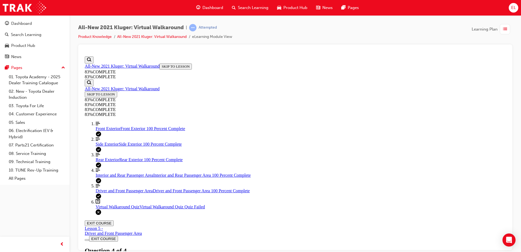
drag, startPoint x: 322, startPoint y: 218, endPoint x: 326, endPoint y: 219, distance: 3.6
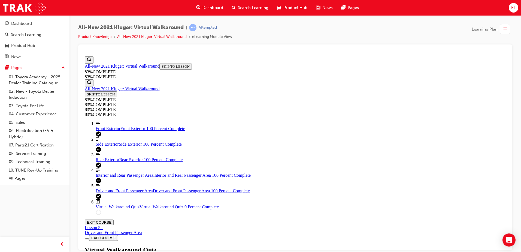
scroll to position [74, 0]
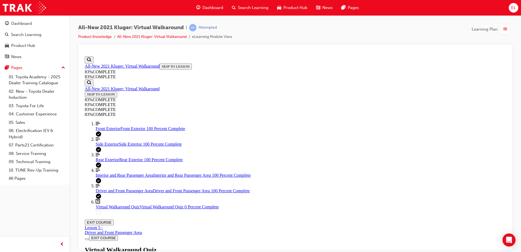
scroll to position [20, 0]
drag, startPoint x: 338, startPoint y: 214, endPoint x: 332, endPoint y: 167, distance: 47.8
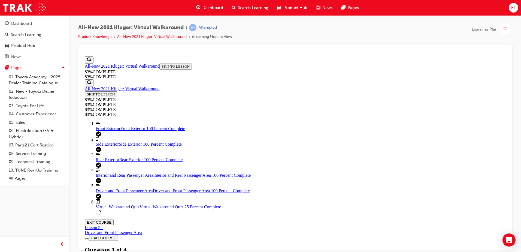
drag, startPoint x: 336, startPoint y: 219, endPoint x: 339, endPoint y: 214, distance: 6.1
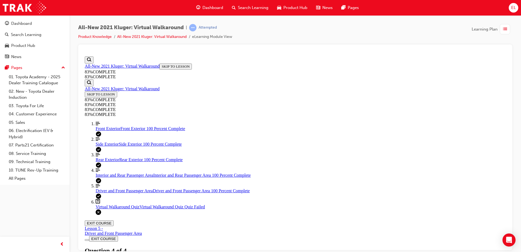
scroll to position [85, 0]
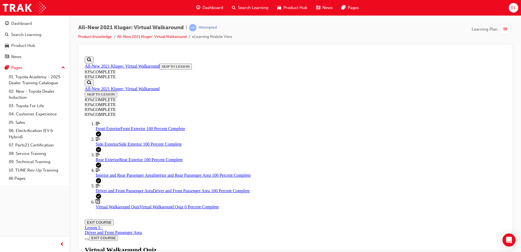
scroll to position [20, 0]
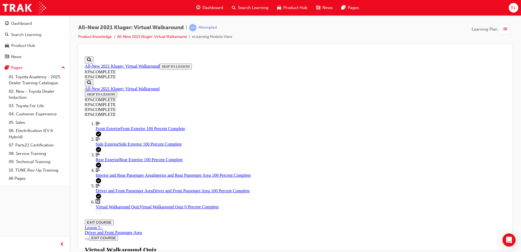
drag, startPoint x: 342, startPoint y: 223, endPoint x: 341, endPoint y: 219, distance: 5.2
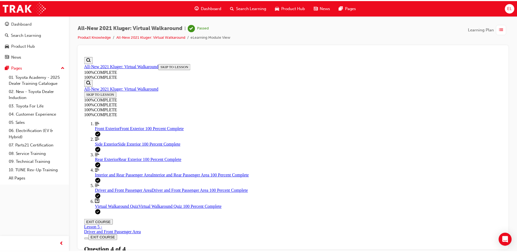
scroll to position [85, 0]
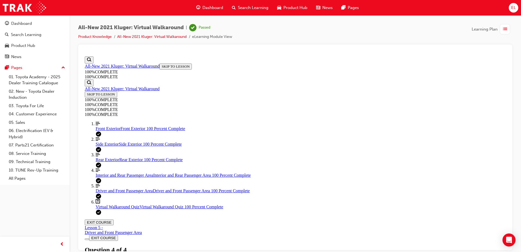
click at [208, 8] on span "Dashboard" at bounding box center [212, 8] width 21 height 6
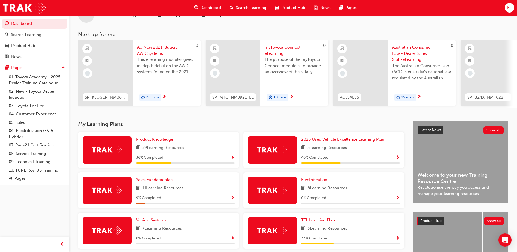
scroll to position [27, 0]
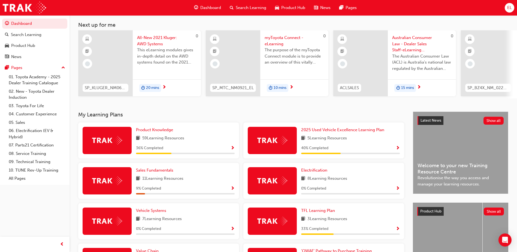
click at [175, 137] on span "59 Learning Resources" at bounding box center [163, 138] width 42 height 7
click at [166, 132] on span "Product Knowledge" at bounding box center [154, 129] width 37 height 5
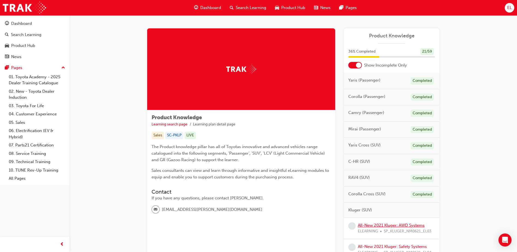
click at [384, 224] on link "All-New 2021 Kluger: AWD Systems" at bounding box center [391, 225] width 67 height 5
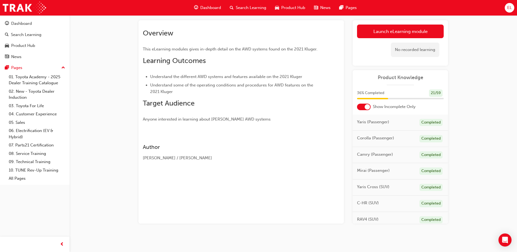
scroll to position [32, 0]
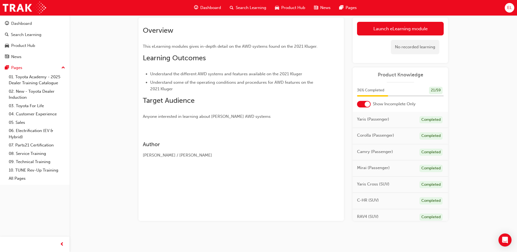
click at [367, 105] on div at bounding box center [367, 103] width 5 height 5
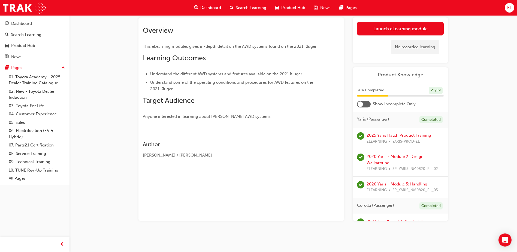
click at [364, 104] on div at bounding box center [364, 104] width 14 height 7
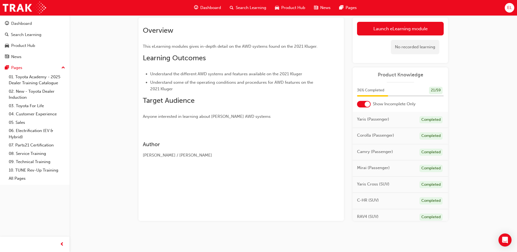
click at [364, 104] on div at bounding box center [364, 104] width 14 height 7
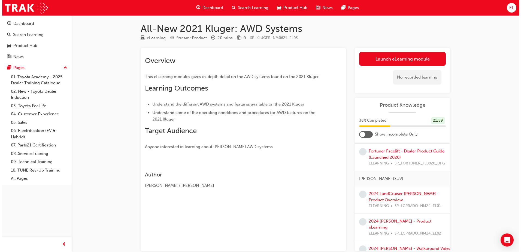
scroll to position [0, 0]
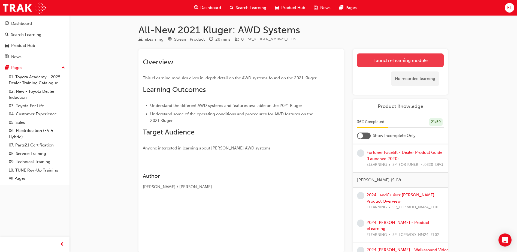
click at [414, 60] on link "Launch eLearning module" at bounding box center [400, 60] width 87 height 14
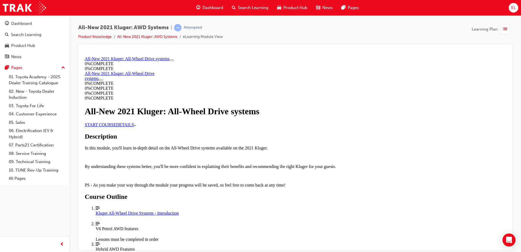
click at [116, 127] on link "START COURSE" at bounding box center [100, 124] width 31 height 5
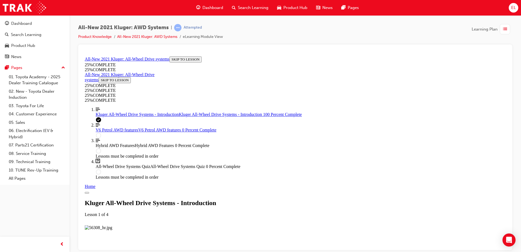
scroll to position [571, 0]
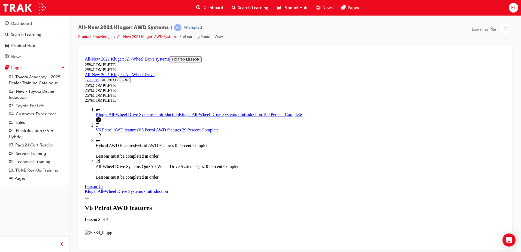
scroll to position [1027, 0]
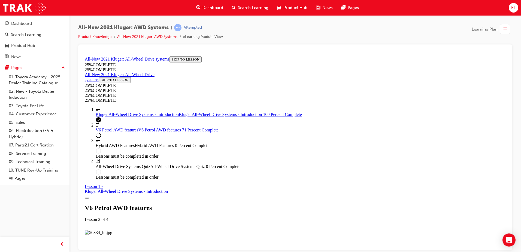
scroll to position [2200, 0]
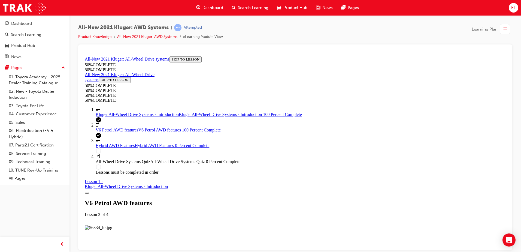
scroll to position [2681, 0]
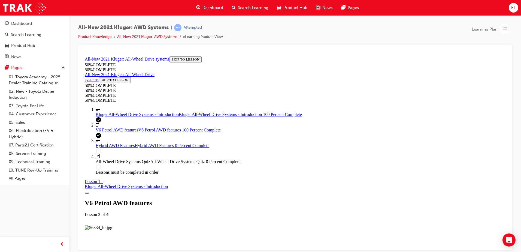
scroll to position [2717, 0]
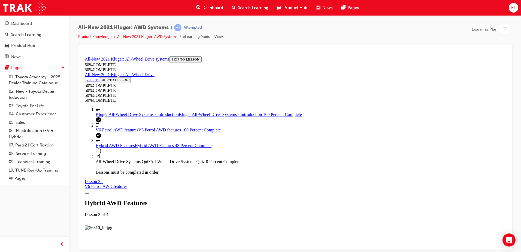
scroll to position [700, 0]
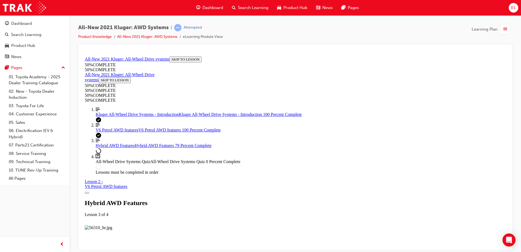
scroll to position [1219, 0]
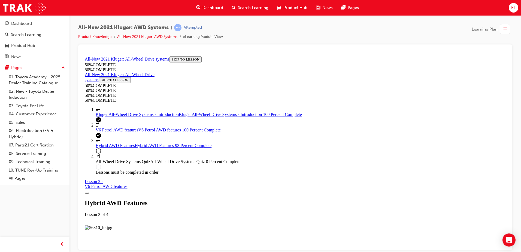
scroll to position [1453, 0]
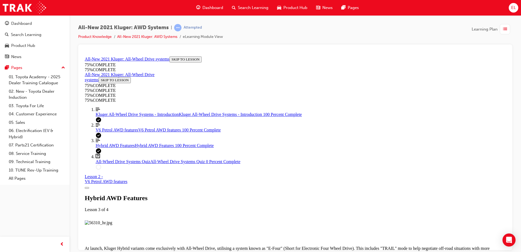
drag, startPoint x: 331, startPoint y: 234, endPoint x: 317, endPoint y: 195, distance: 40.8
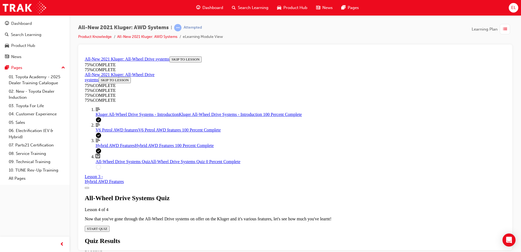
click at [107, 226] on span "START QUIZ" at bounding box center [97, 228] width 20 height 4
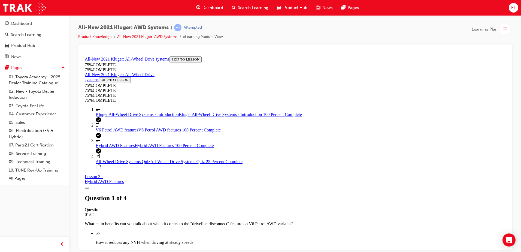
scroll to position [47, 0]
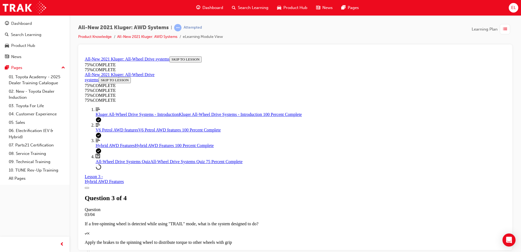
scroll to position [148, 0]
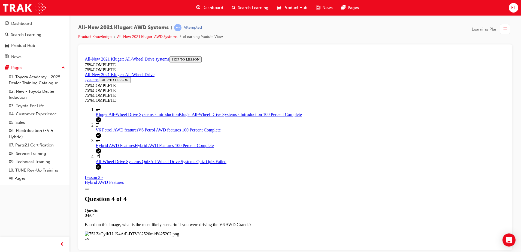
scroll to position [85, 0]
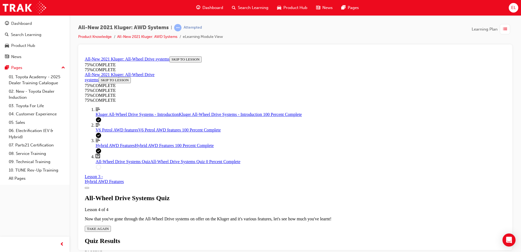
click at [109, 226] on span "TAKE AGAIN" at bounding box center [98, 228] width 22 height 4
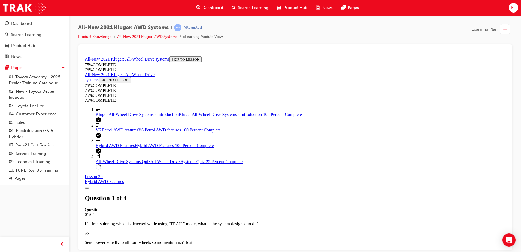
scroll to position [47, 0]
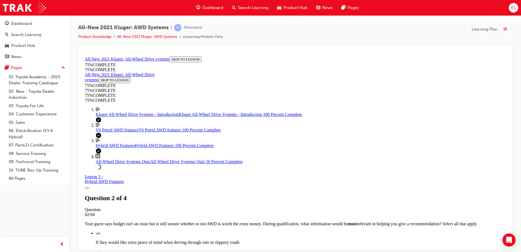
scroll to position [68, 0]
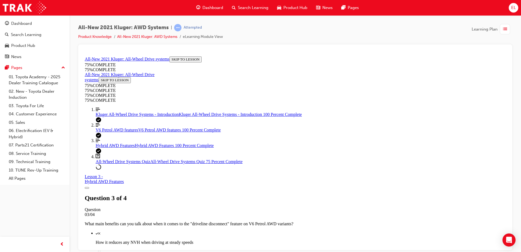
scroll to position [102, 0]
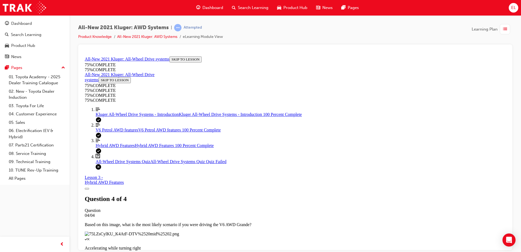
scroll to position [85, 0]
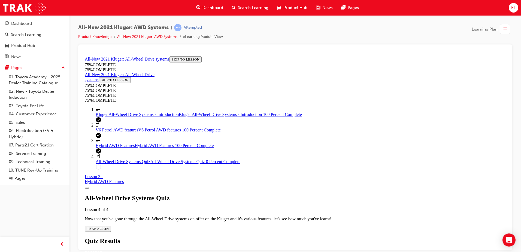
scroll to position [20, 0]
click at [109, 226] on span "TAKE AGAIN" at bounding box center [98, 228] width 22 height 4
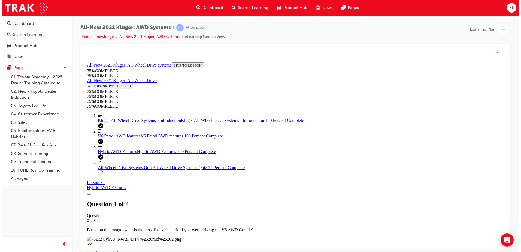
scroll to position [47, 0]
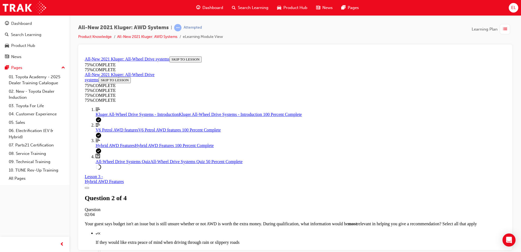
scroll to position [20, 0]
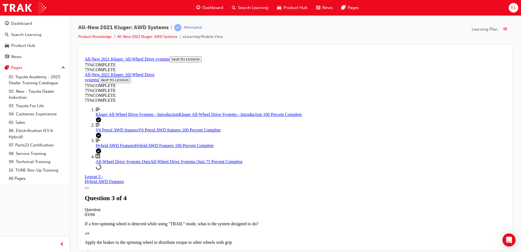
scroll to position [47, 0]
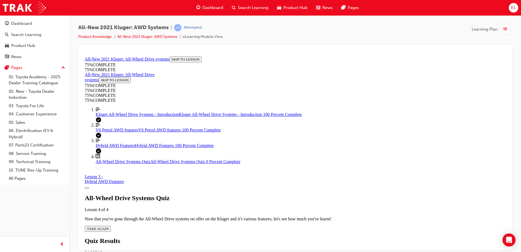
click at [247, 194] on div "All-Wheel Drive Systems Quiz Lesson 4 of 4 Now that you've gone through the All…" at bounding box center [295, 212] width 421 height 37
click at [254, 198] on div "All-Wheel Drive Systems Quiz Lesson 4 of 4 Now that you've gone through the All…" at bounding box center [295, 212] width 421 height 37
click at [109, 226] on span "TAKE AGAIN" at bounding box center [98, 228] width 22 height 4
click at [124, 179] on div "Hybrid AWD Features" at bounding box center [104, 181] width 39 height 5
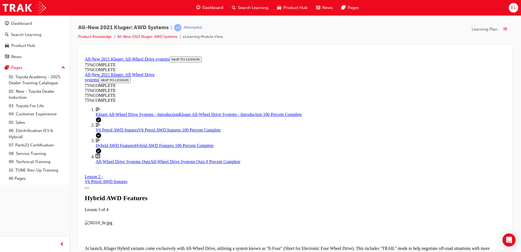
scroll to position [708, 0]
click at [85, 174] on icon "Lesson Content" at bounding box center [85, 174] width 0 height 0
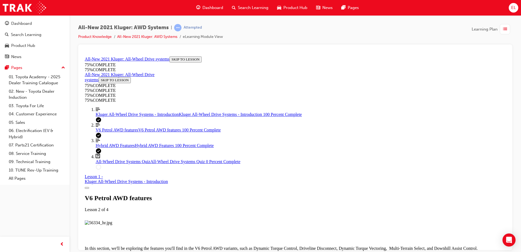
click at [112, 220] on img "Lesson Content" at bounding box center [99, 222] width 28 height 5
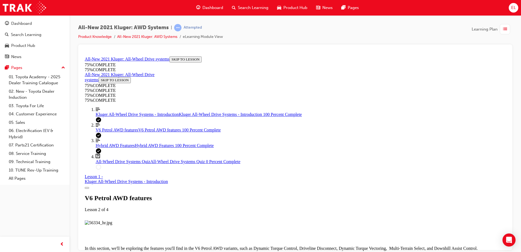
scroll to position [1431, 0]
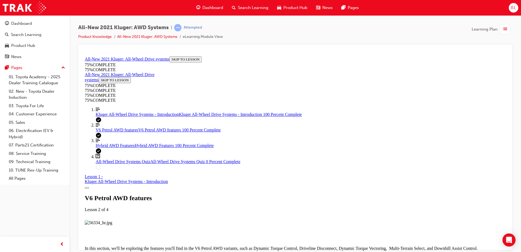
click at [125, 164] on link "Question box Question mark inside of a square All-Wheel Drive Systems Quiz All-…" at bounding box center [301, 158] width 410 height 10
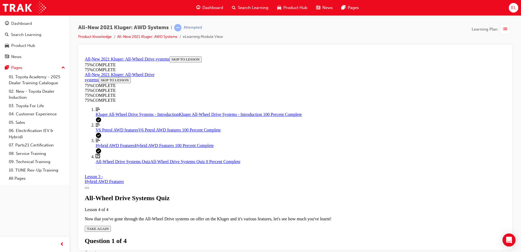
scroll to position [19, 0]
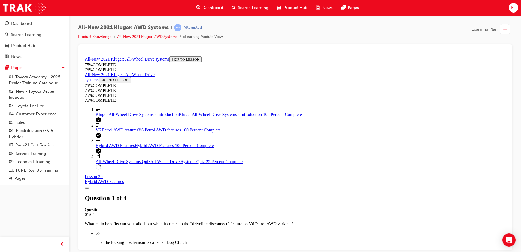
scroll to position [129, 0]
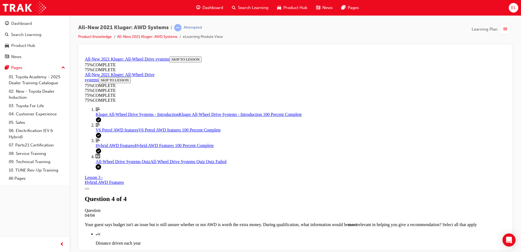
scroll to position [85, 0]
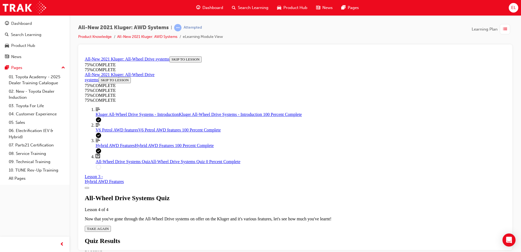
scroll to position [20, 0]
click at [109, 226] on span "TAKE AGAIN" at bounding box center [98, 228] width 22 height 4
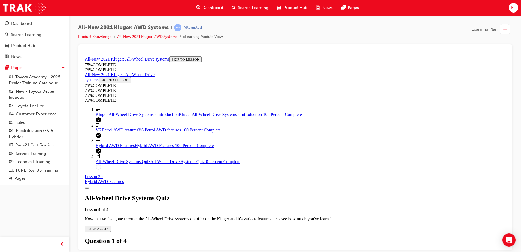
scroll to position [20, 0]
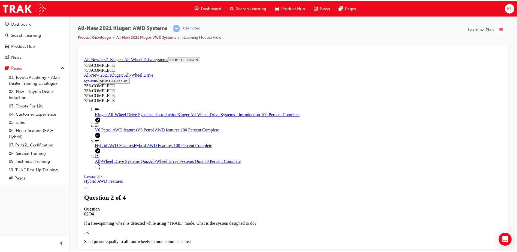
scroll to position [20, 0]
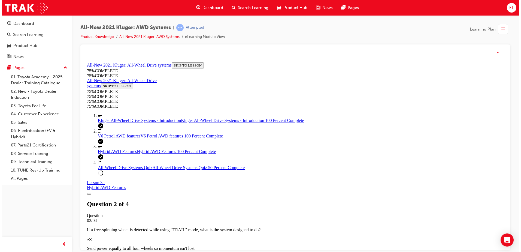
scroll to position [82, 0]
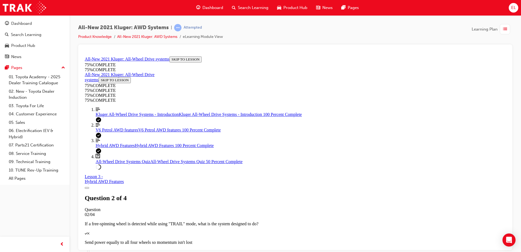
drag, startPoint x: 336, startPoint y: 187, endPoint x: 342, endPoint y: 200, distance: 14.7
drag, startPoint x: 342, startPoint y: 200, endPoint x: 335, endPoint y: 219, distance: 20.5
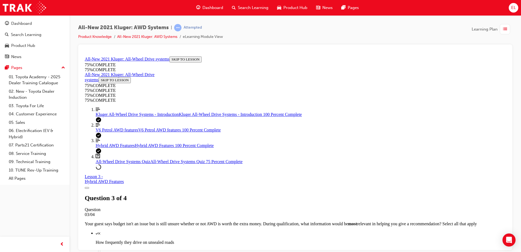
scroll to position [68, 0]
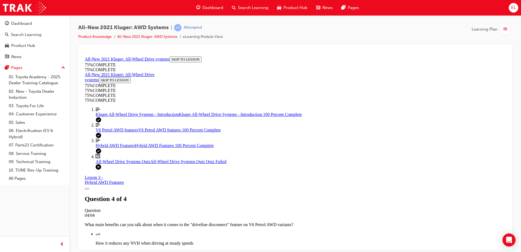
scroll to position [0, 0]
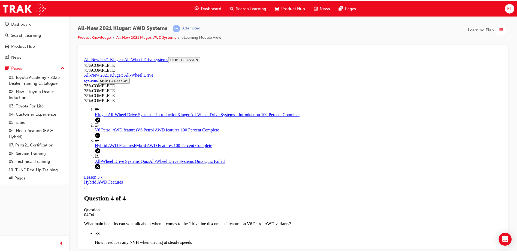
scroll to position [20, 0]
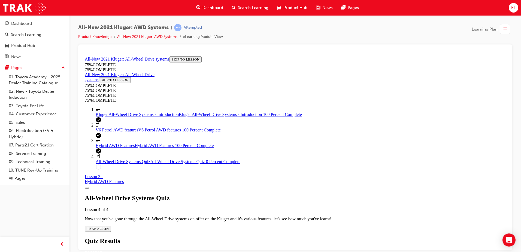
click at [503, 28] on div "button" at bounding box center [505, 29] width 10 height 10
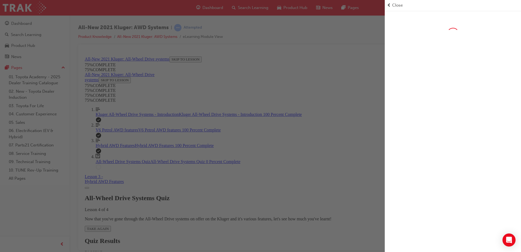
click at [393, 3] on span "Close" at bounding box center [397, 5] width 11 height 6
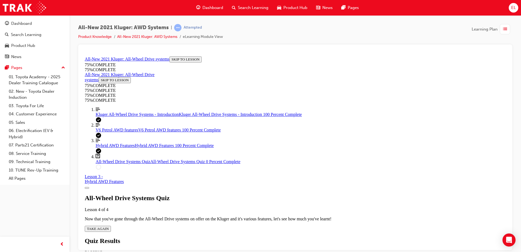
click at [393, 3] on div "Dashboard Search Learning Product Hub News Pages EL" at bounding box center [260, 8] width 521 height 16
click at [40, 13] on img at bounding box center [24, 8] width 43 height 12
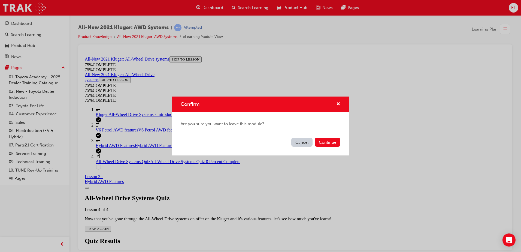
click at [34, 23] on div "Confirm Are you sure you want to leave this module? Cancel Continue" at bounding box center [260, 126] width 521 height 252
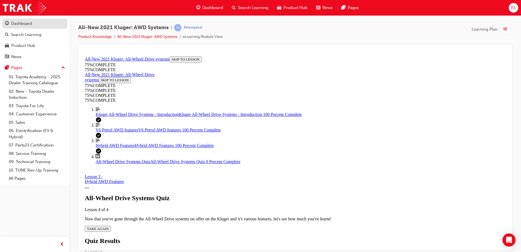
click at [44, 22] on div "Dashboard" at bounding box center [35, 23] width 60 height 7
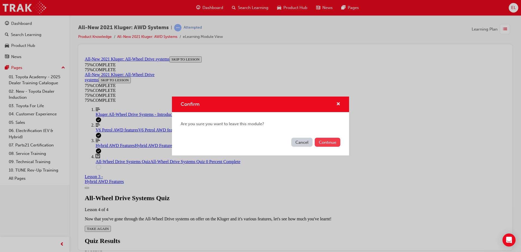
click at [323, 142] on button "Continue" at bounding box center [328, 142] width 26 height 9
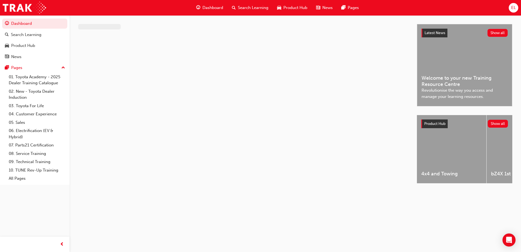
click at [208, 6] on span "Dashboard" at bounding box center [212, 8] width 21 height 6
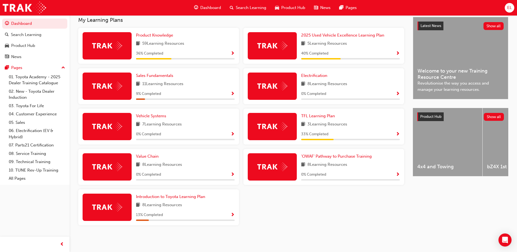
scroll to position [97, 0]
